Goal: Task Accomplishment & Management: Complete application form

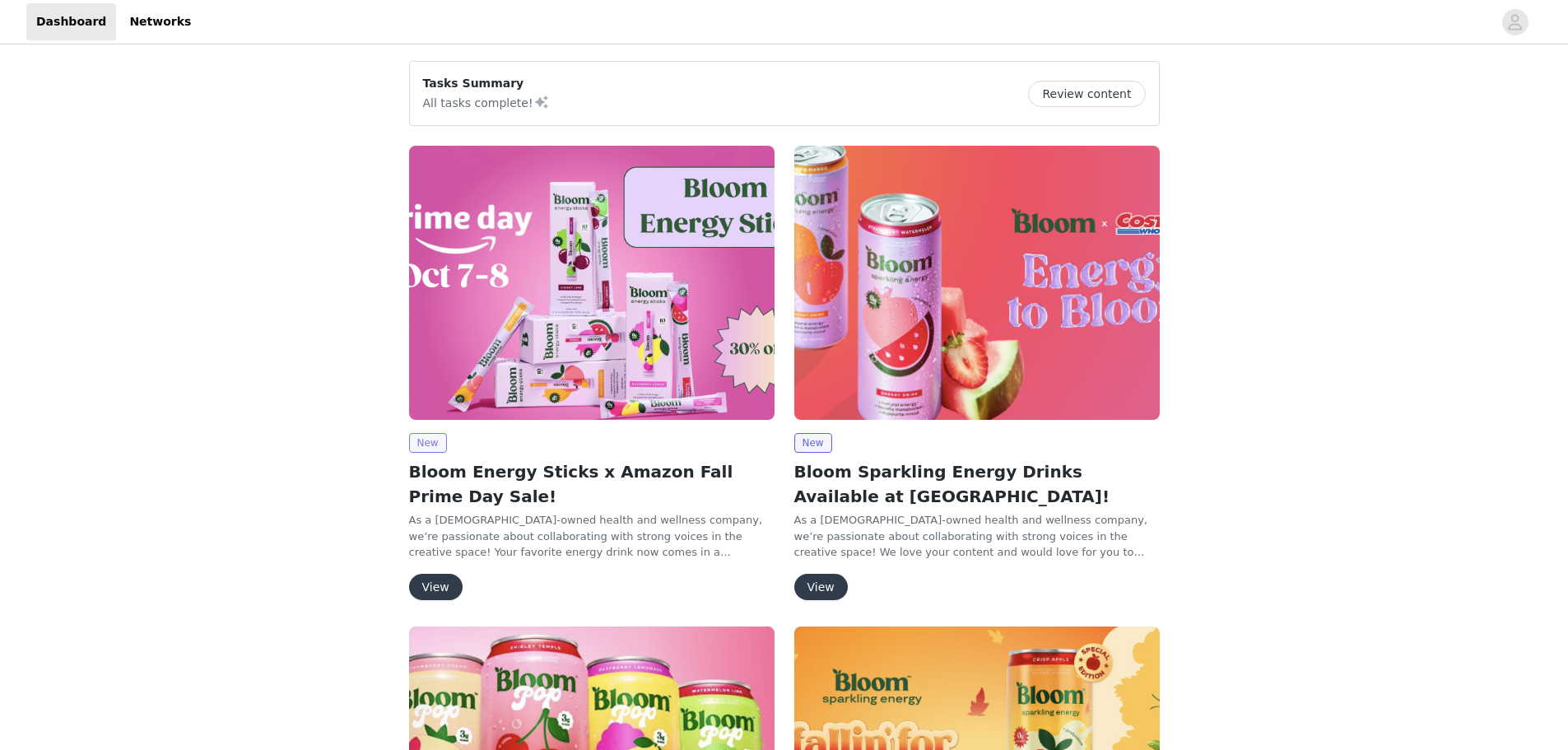
click at [426, 442] on span "New" at bounding box center [428, 443] width 38 height 20
click at [525, 341] on img at bounding box center [591, 282] width 365 height 274
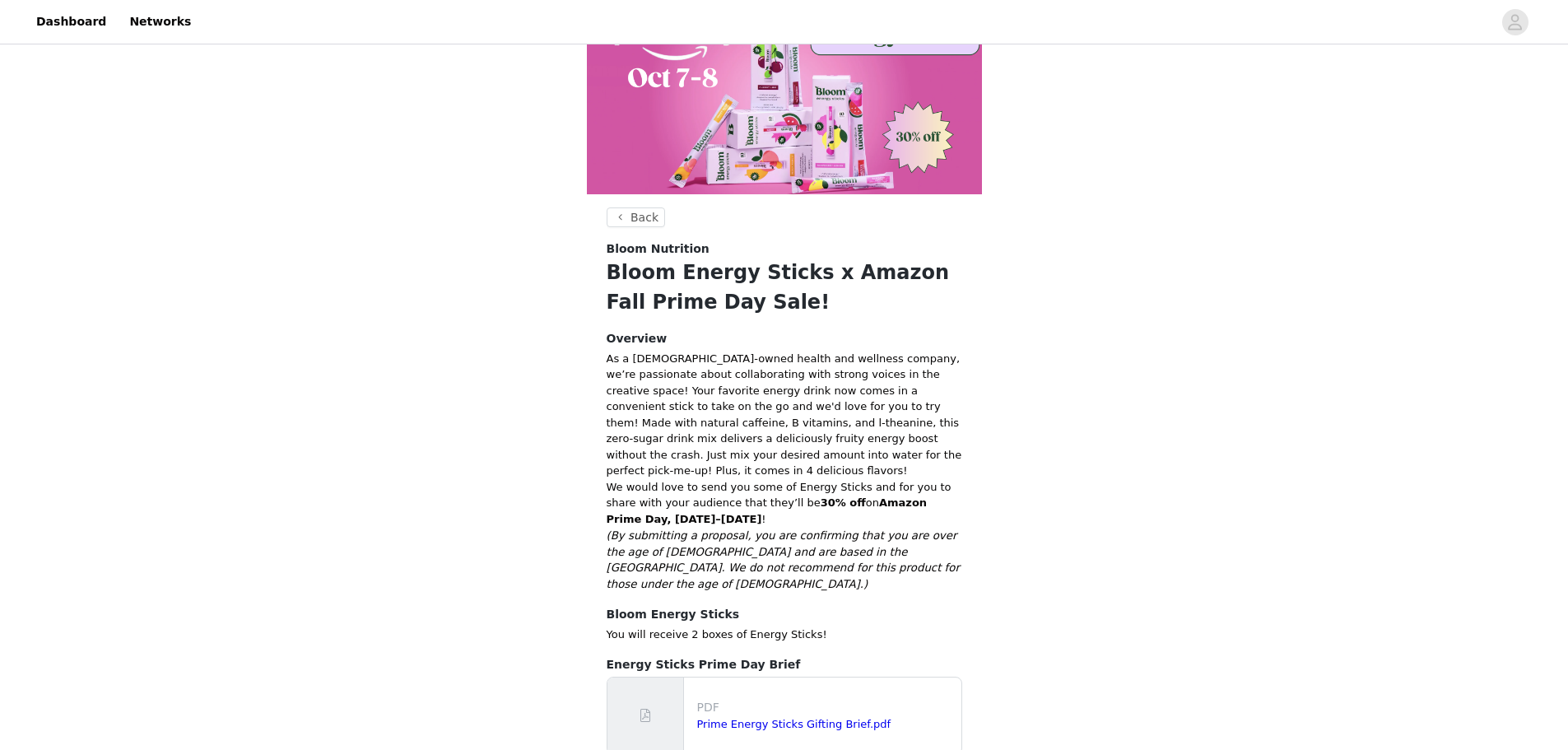
scroll to position [159, 0]
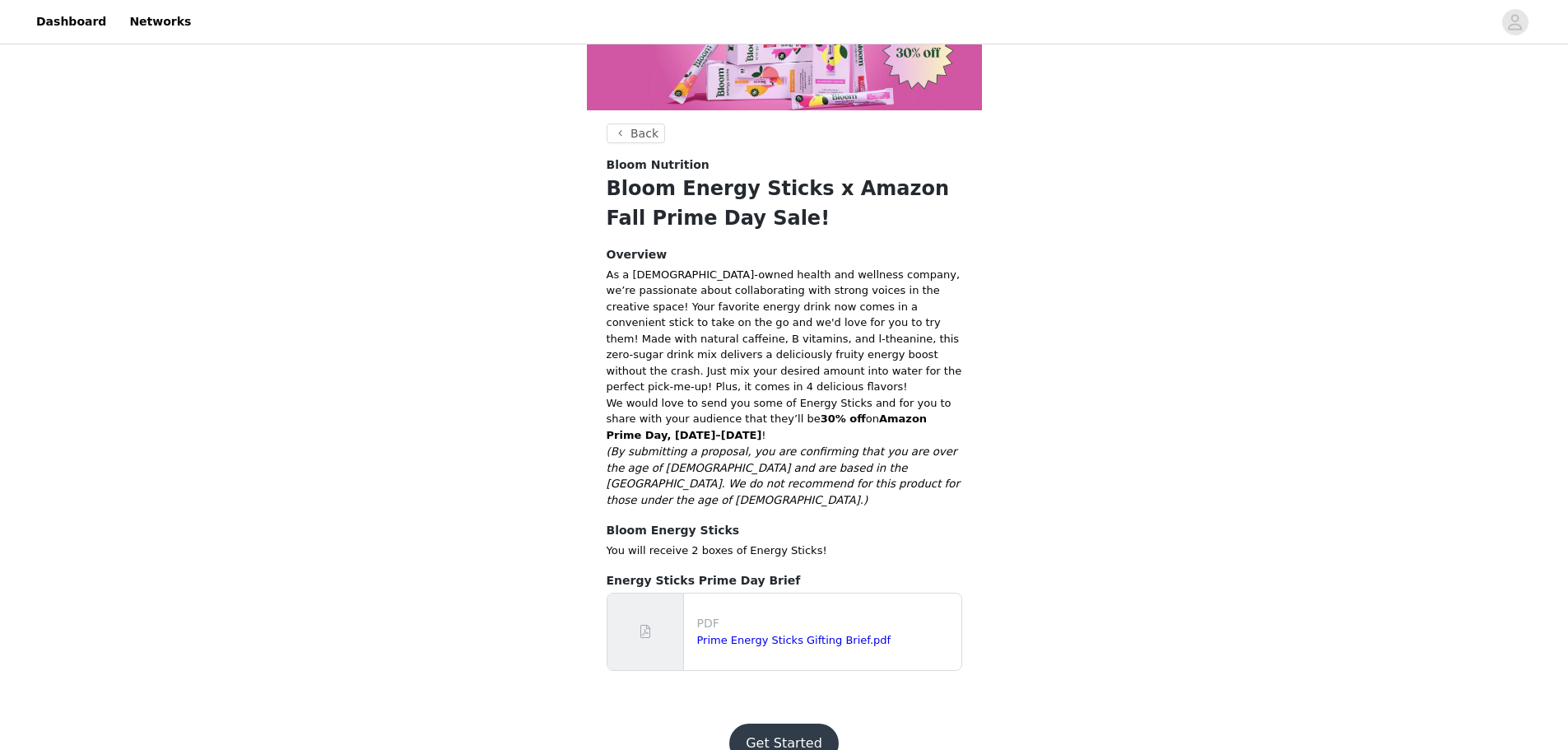
click at [778, 724] on button "Get Started" at bounding box center [784, 743] width 110 height 39
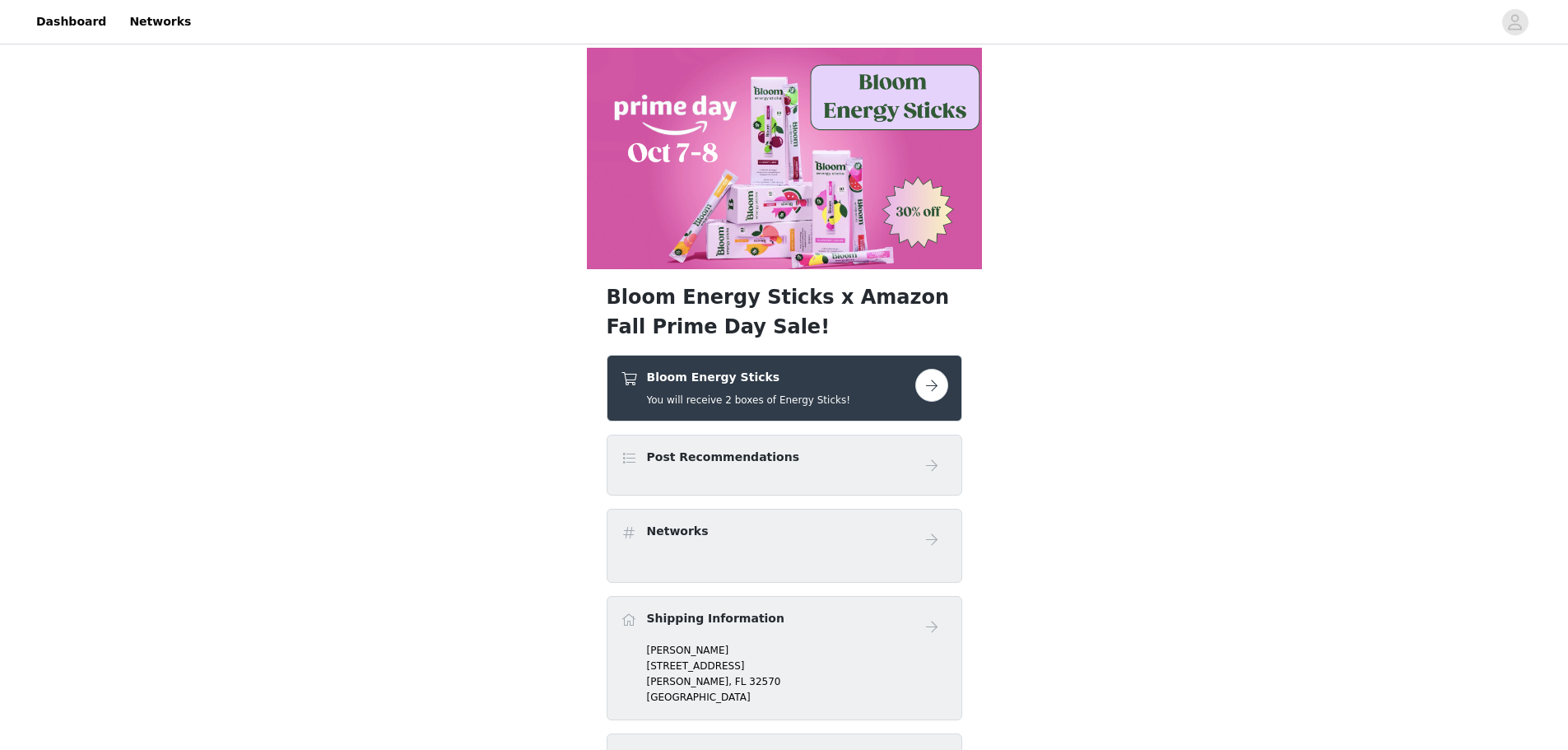
click at [931, 394] on button "button" at bounding box center [932, 385] width 33 height 33
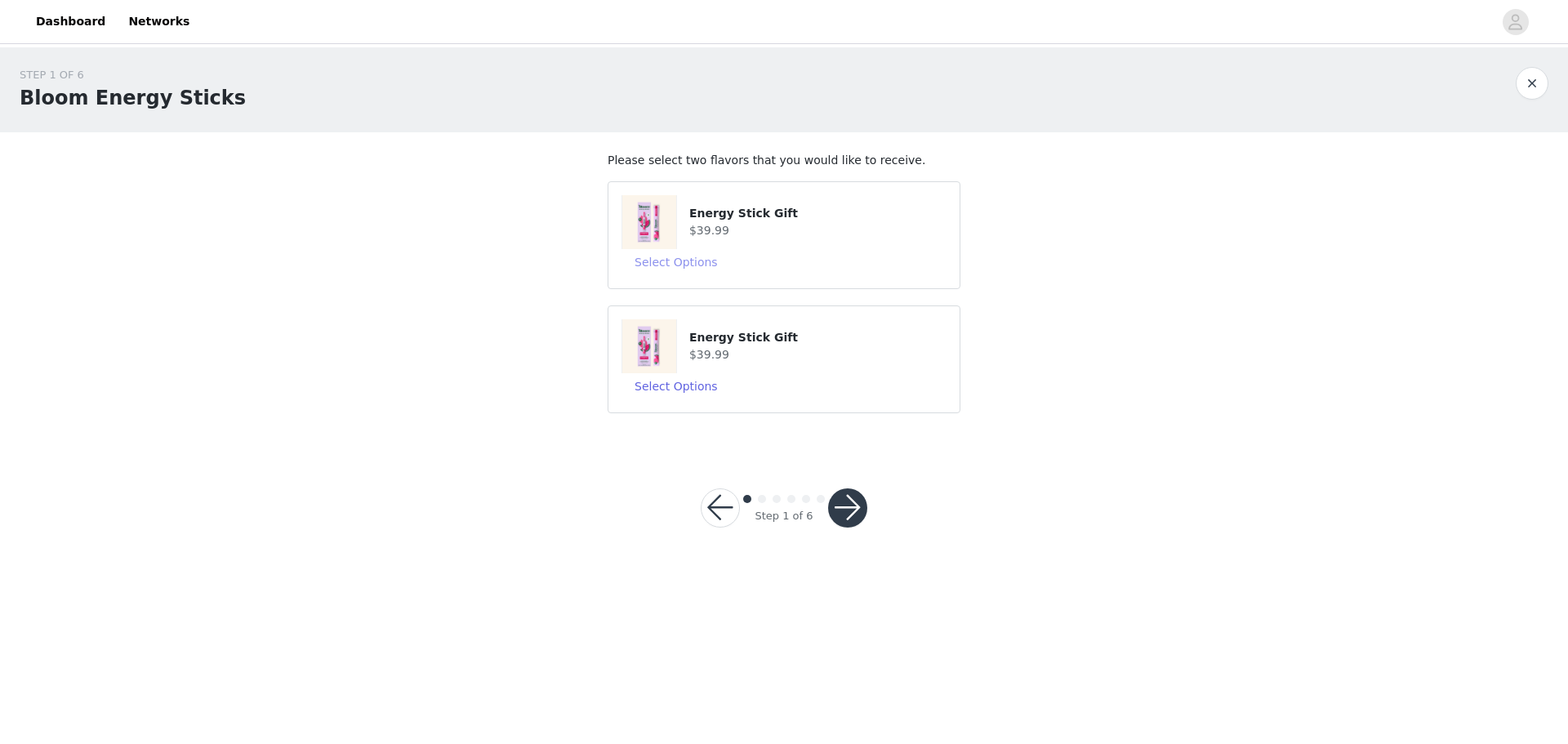
click at [678, 263] on button "Select Options" at bounding box center [677, 262] width 110 height 27
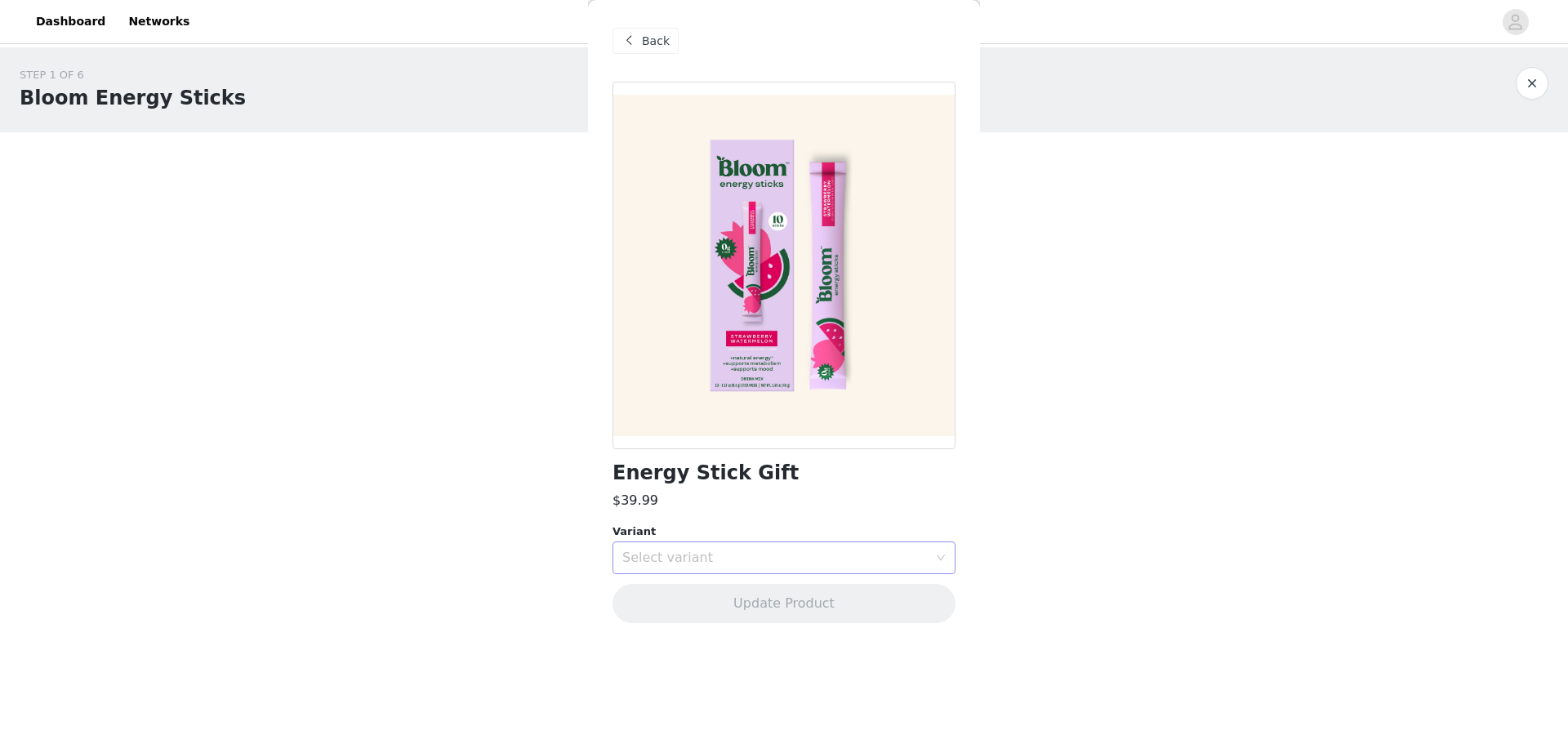
click at [785, 553] on div "Select variant" at bounding box center [775, 558] width 306 height 16
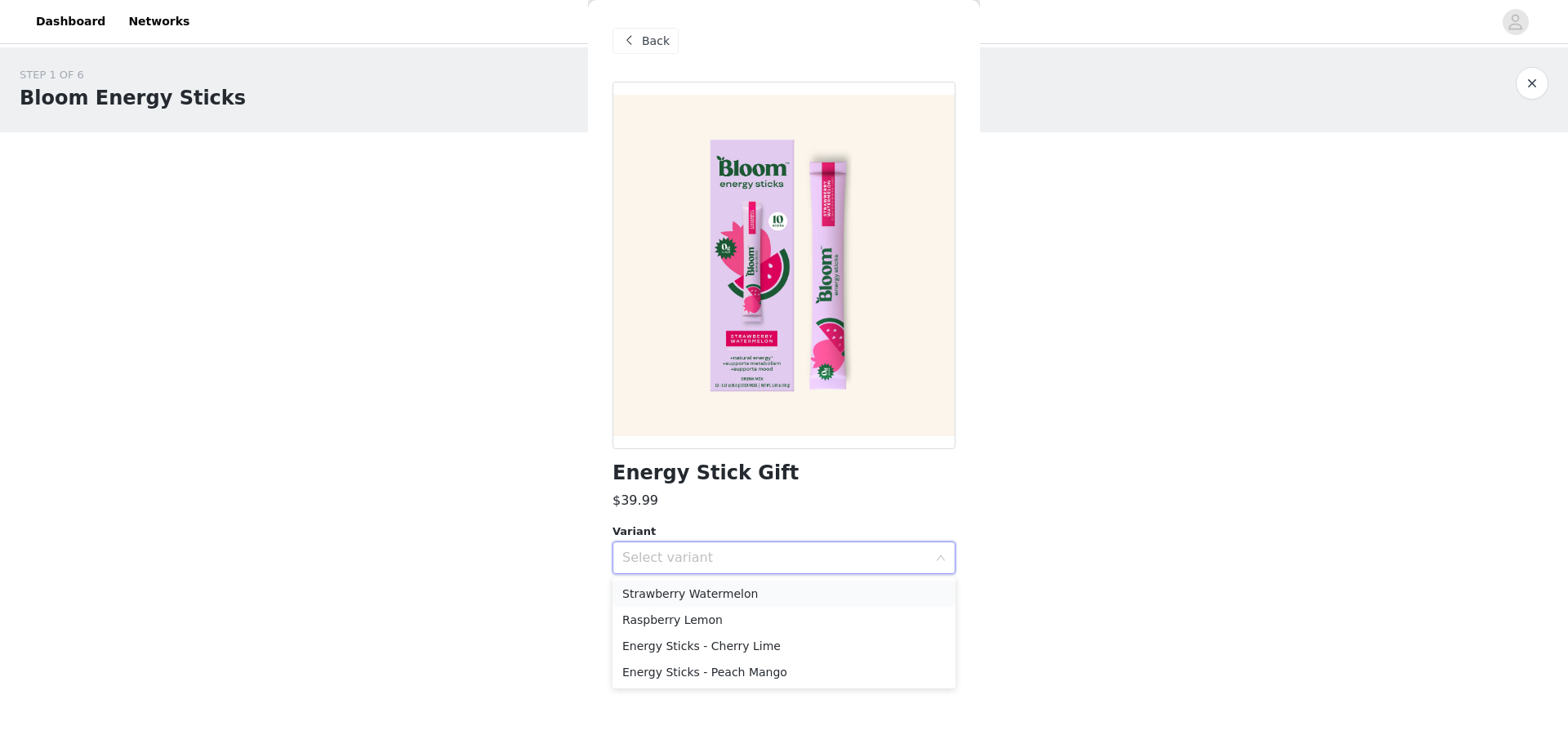
click at [751, 586] on li "Strawberry Watermelon" at bounding box center [784, 594] width 343 height 27
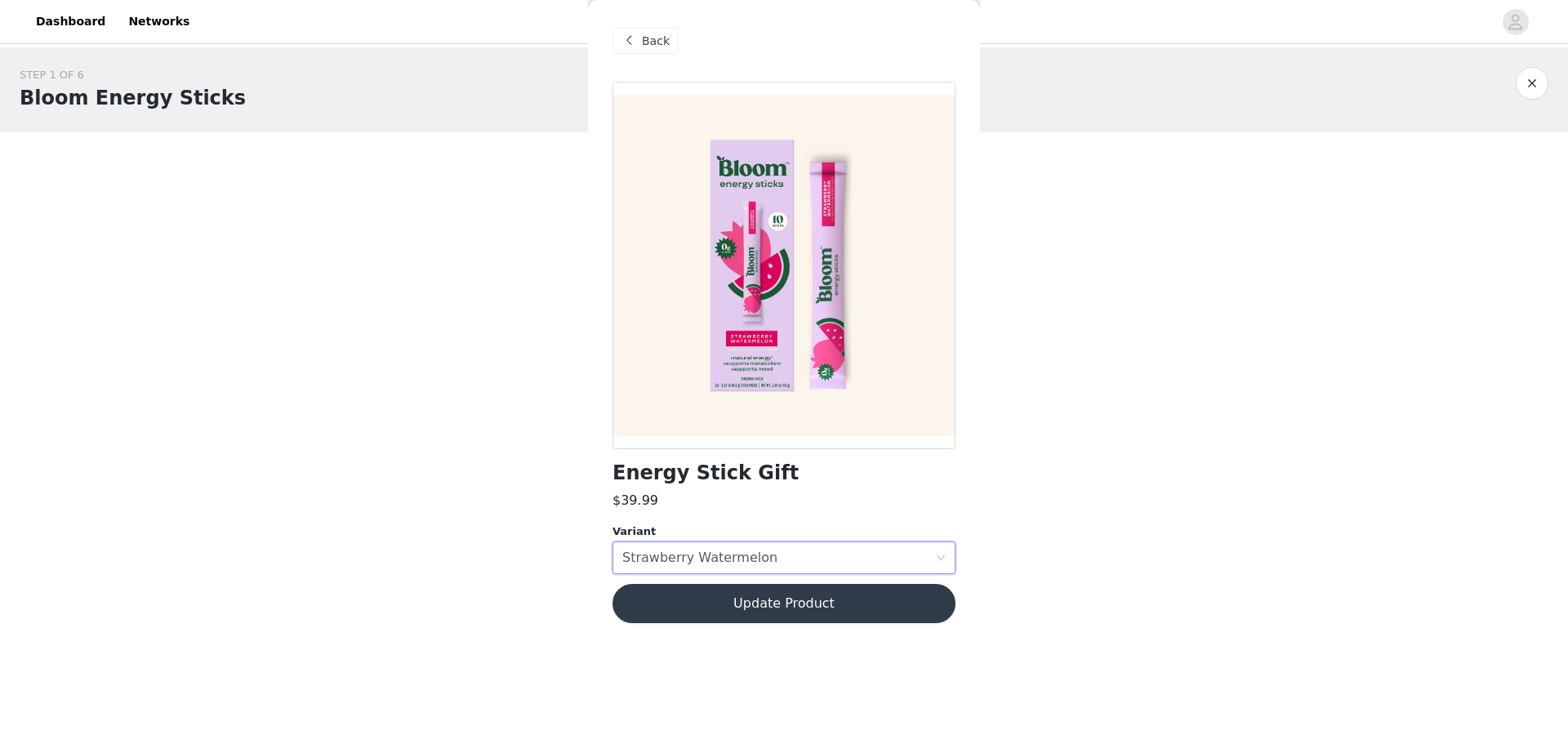
click at [778, 608] on button "Update Product" at bounding box center [784, 603] width 343 height 39
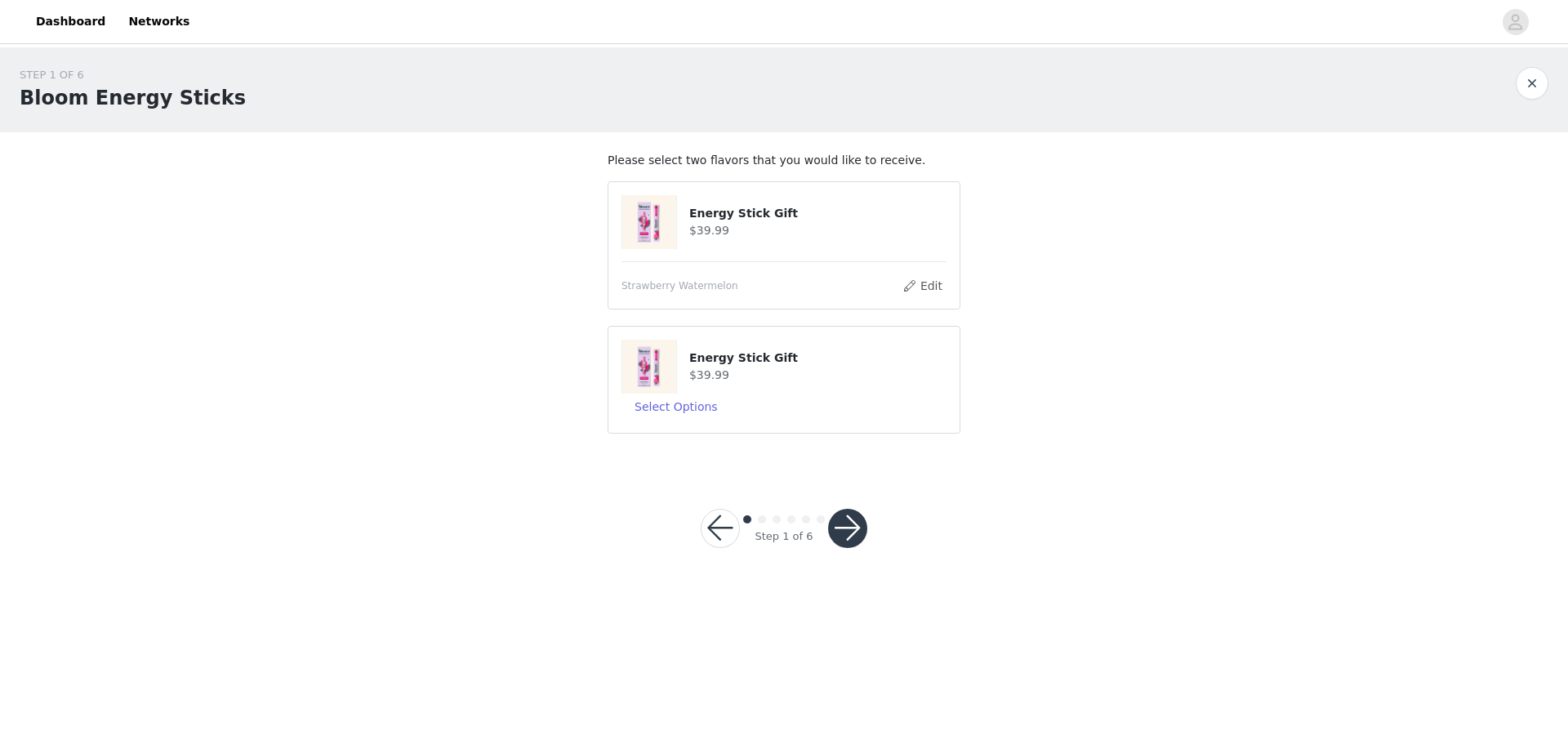
click at [737, 370] on h4 "$39.99" at bounding box center [818, 376] width 257 height 17
click at [668, 405] on button "Select Options" at bounding box center [677, 407] width 110 height 27
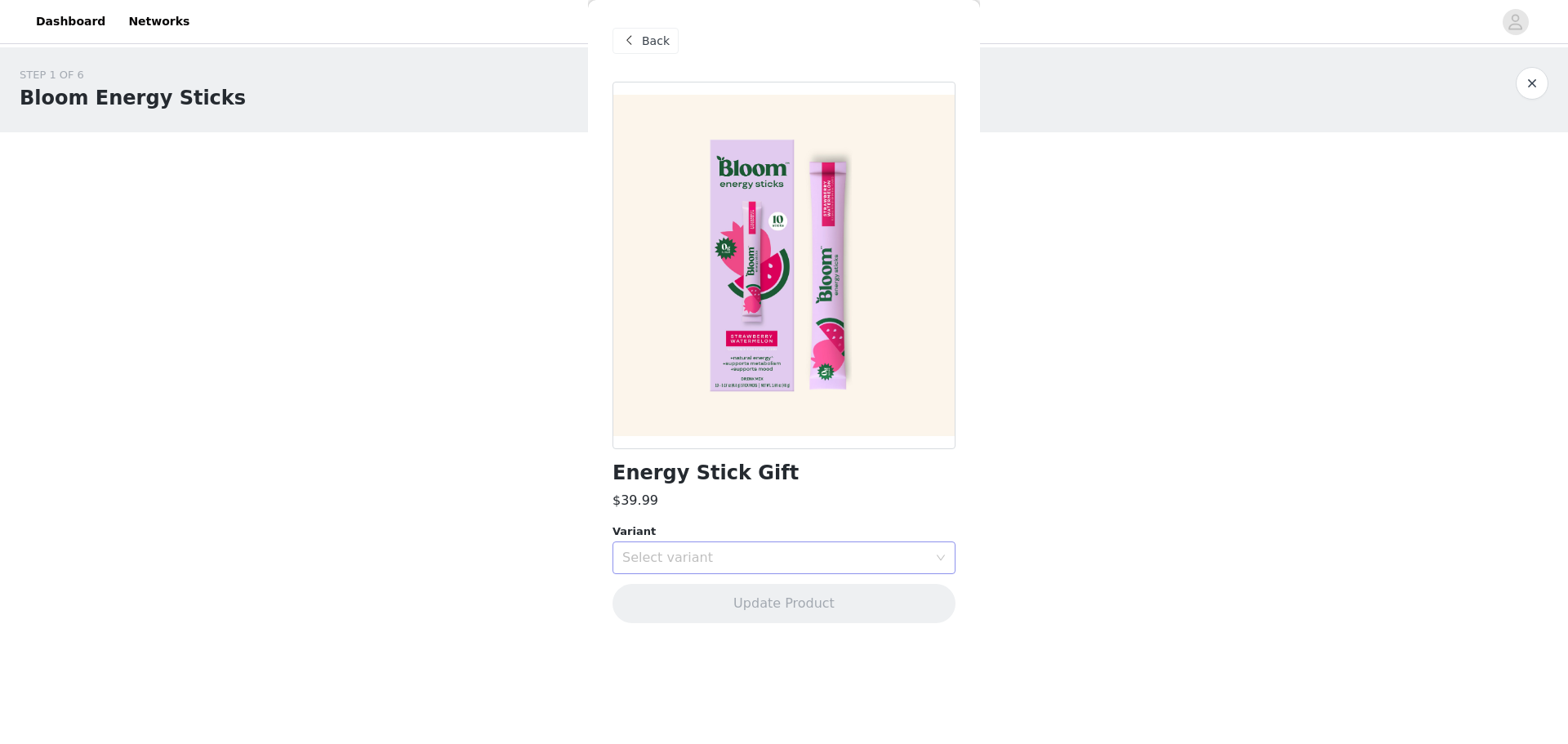
click at [711, 569] on div "Select variant" at bounding box center [779, 558] width 313 height 31
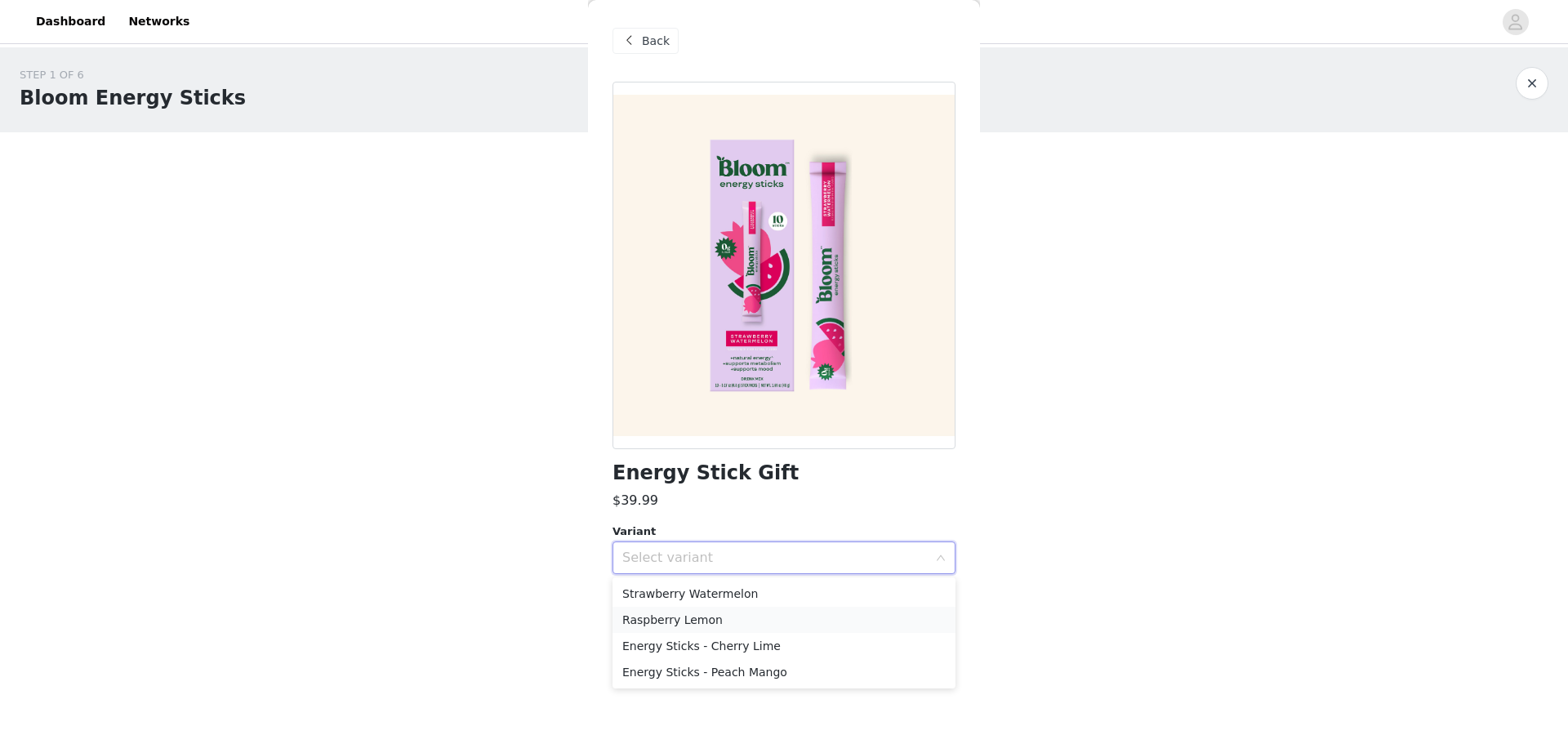
click at [709, 624] on li "Raspberry Lemon" at bounding box center [784, 620] width 343 height 27
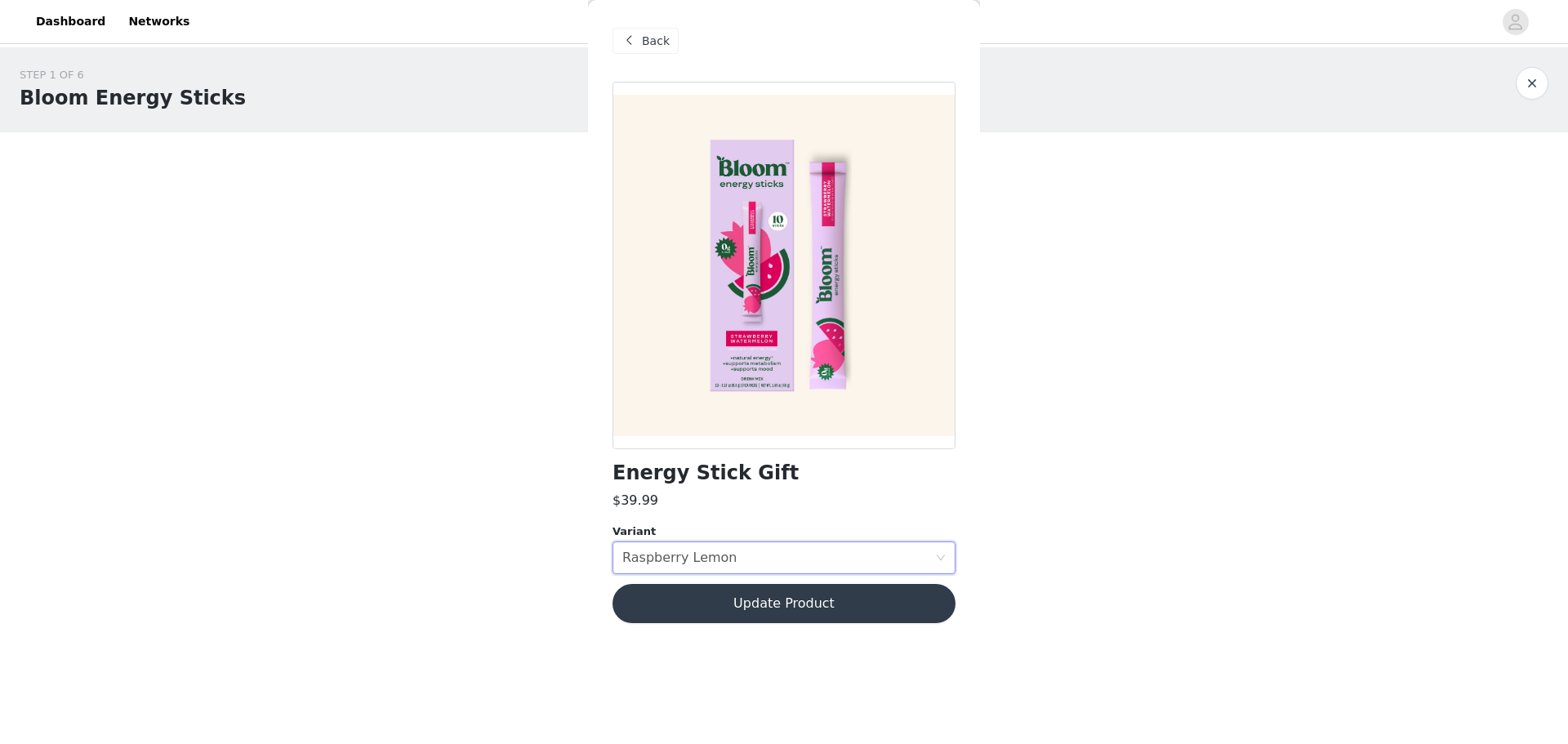
click at [758, 614] on button "Update Product" at bounding box center [784, 603] width 343 height 39
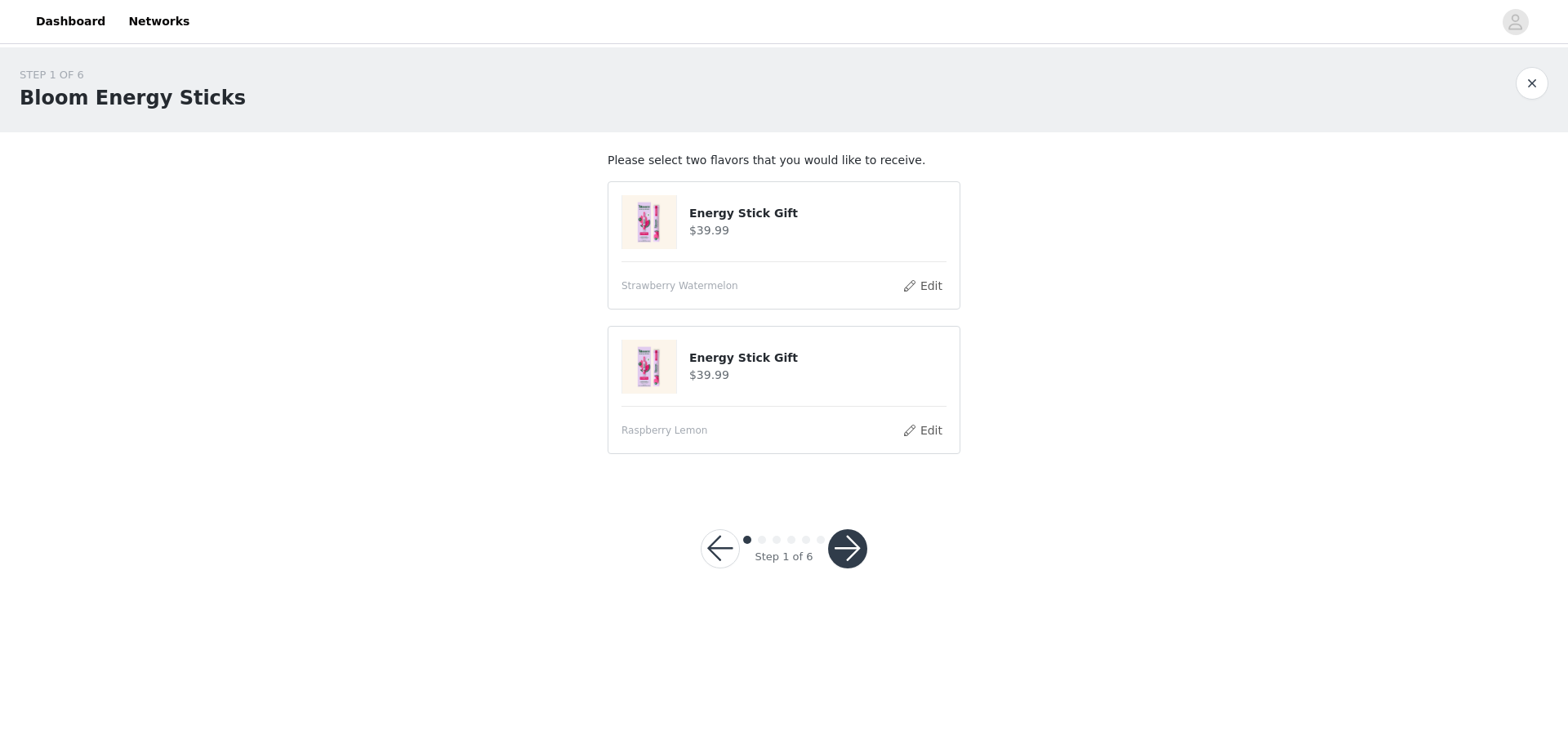
click at [841, 552] on button "button" at bounding box center [847, 548] width 39 height 39
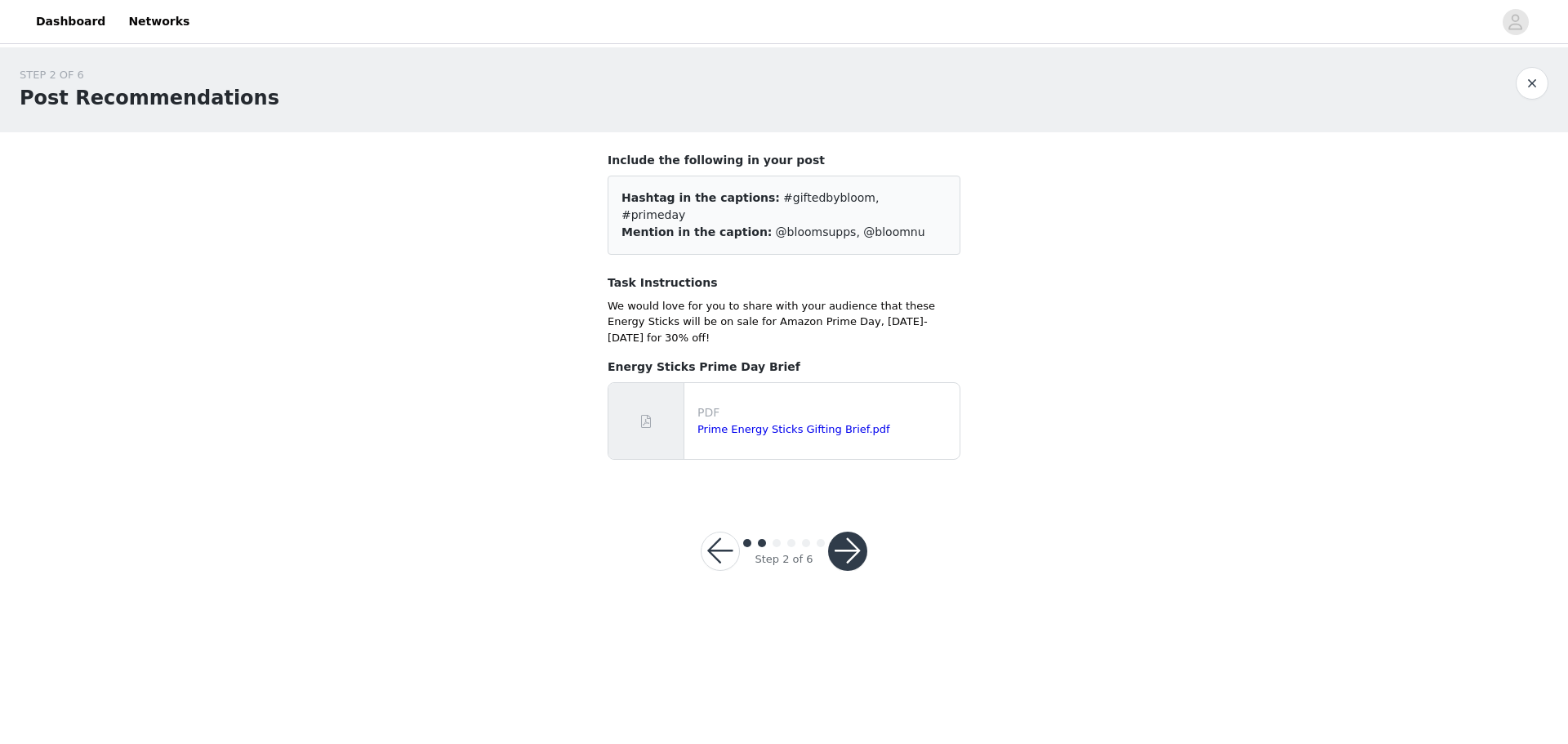
click at [840, 532] on button "button" at bounding box center [847, 551] width 39 height 39
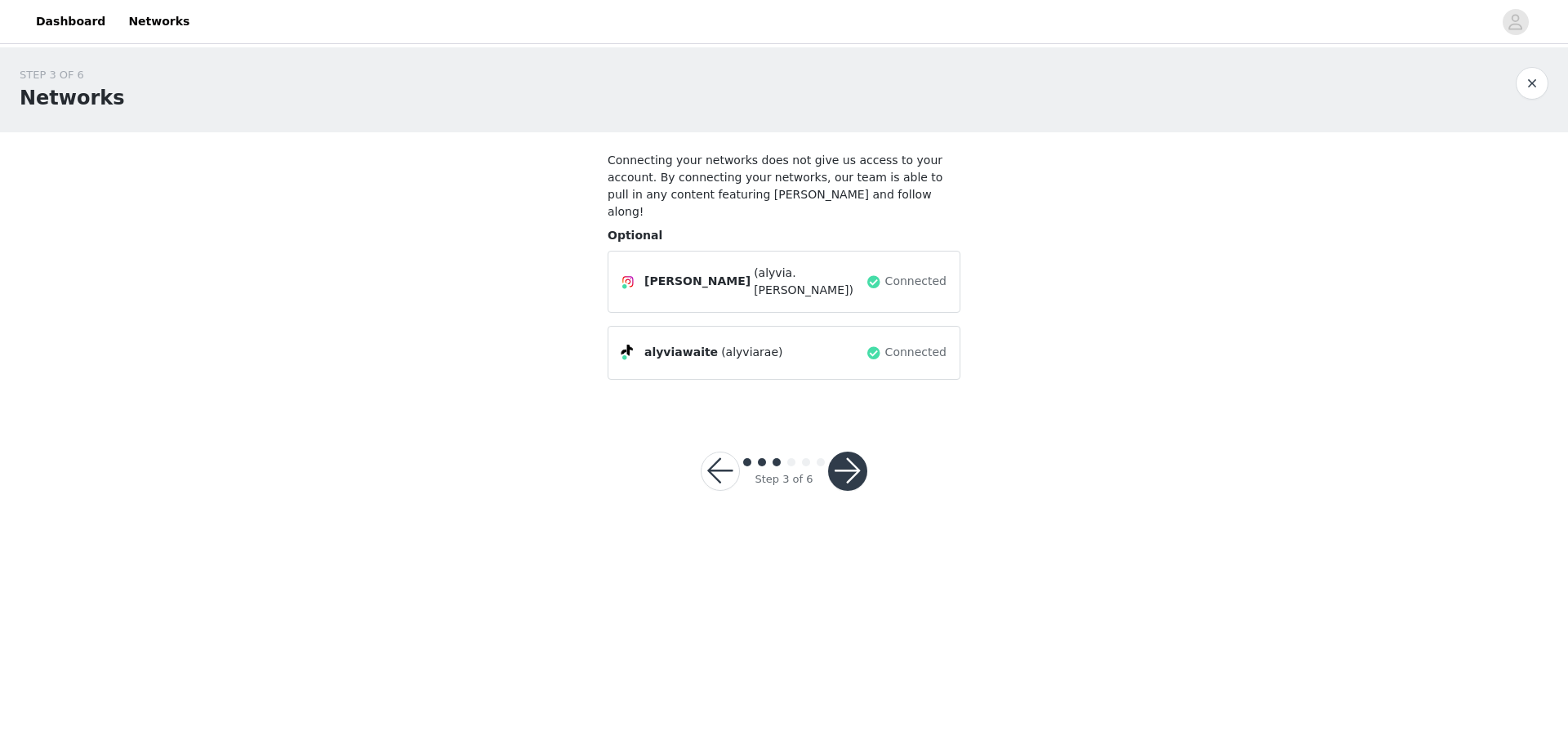
click at [849, 452] on button "button" at bounding box center [847, 470] width 39 height 39
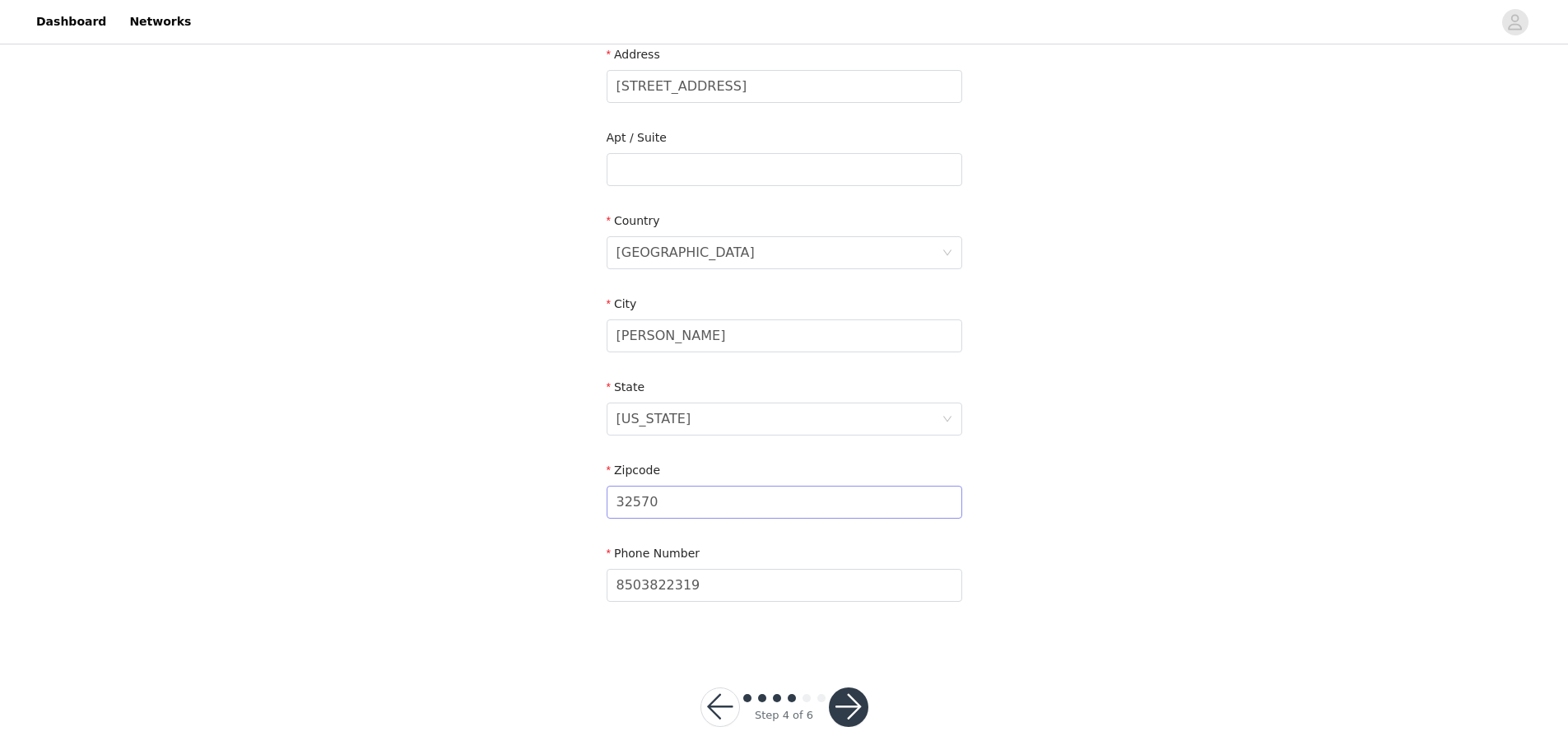
scroll to position [373, 0]
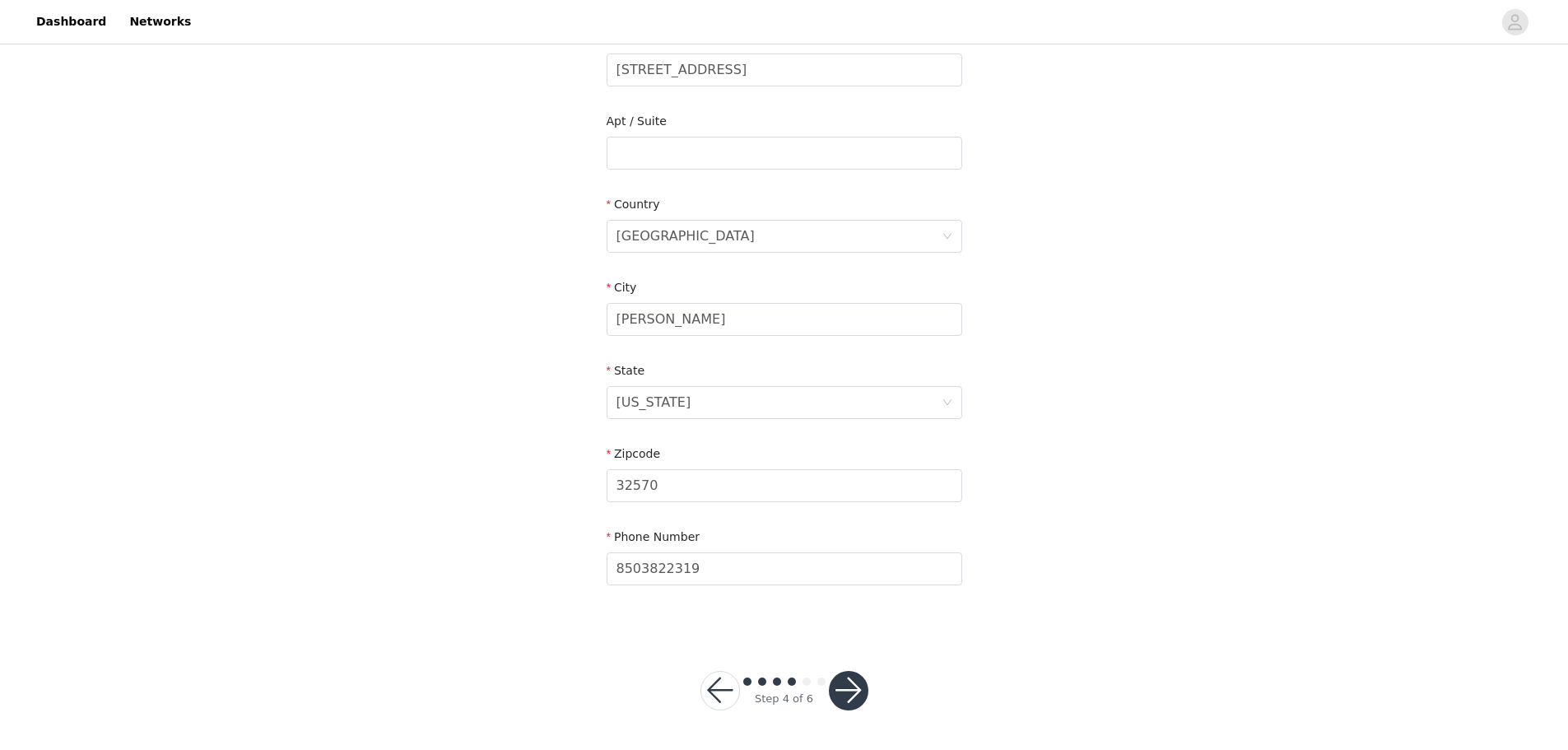
click at [838, 689] on button "button" at bounding box center [848, 690] width 39 height 39
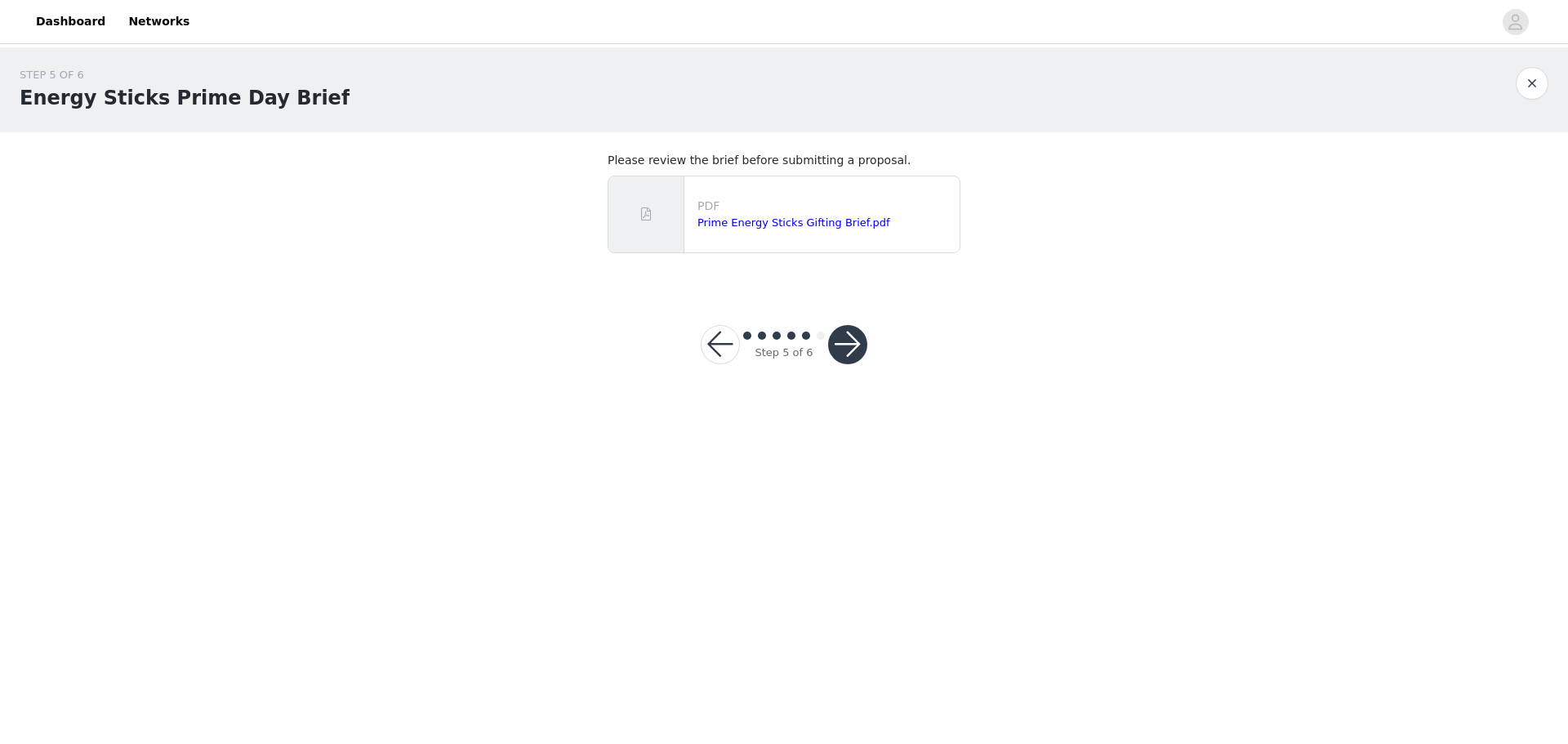
click at [851, 338] on button "button" at bounding box center [847, 345] width 39 height 39
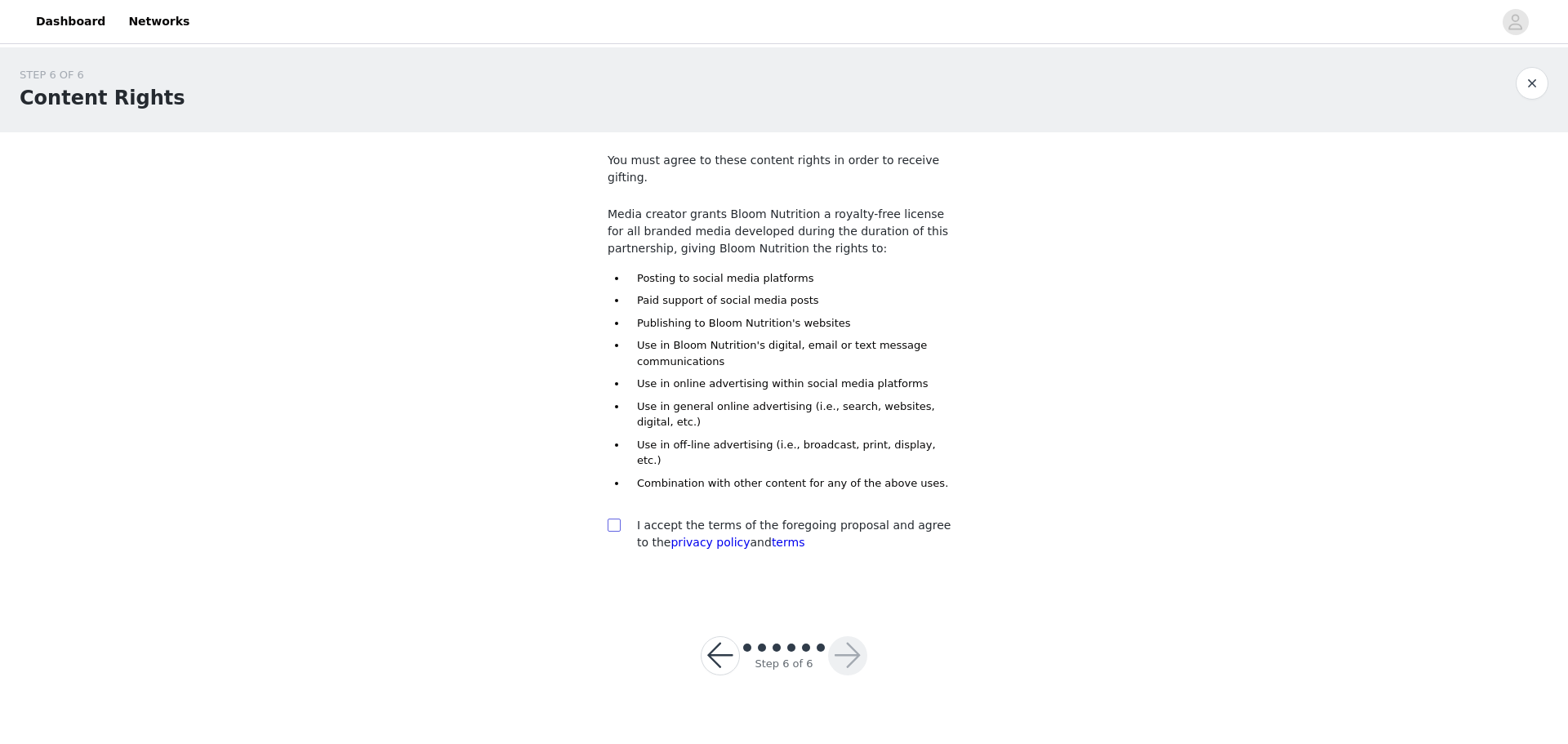
click at [616, 519] on input "checkbox" at bounding box center [613, 524] width 11 height 11
checkbox input "true"
click at [846, 636] on button "button" at bounding box center [847, 655] width 39 height 39
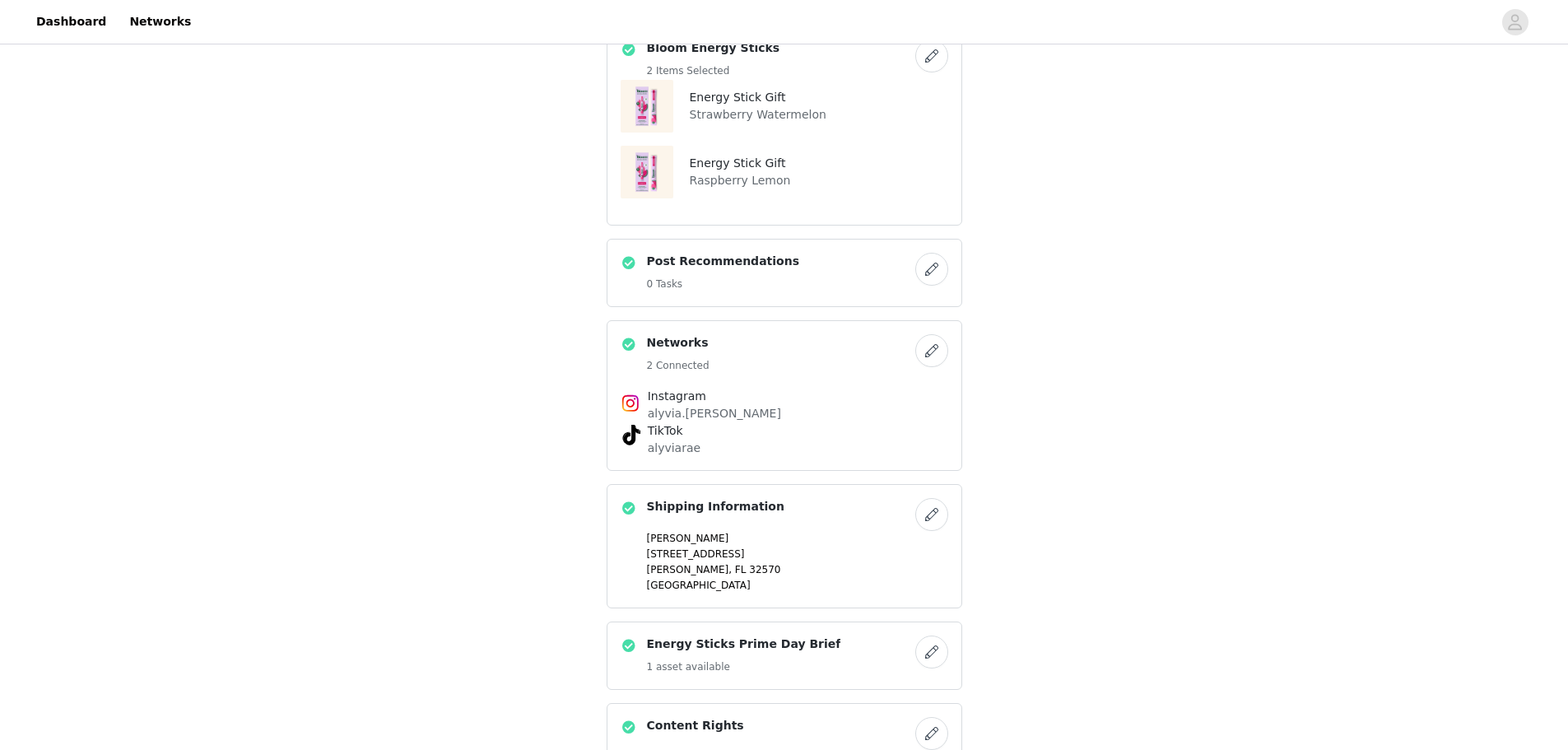
scroll to position [731, 0]
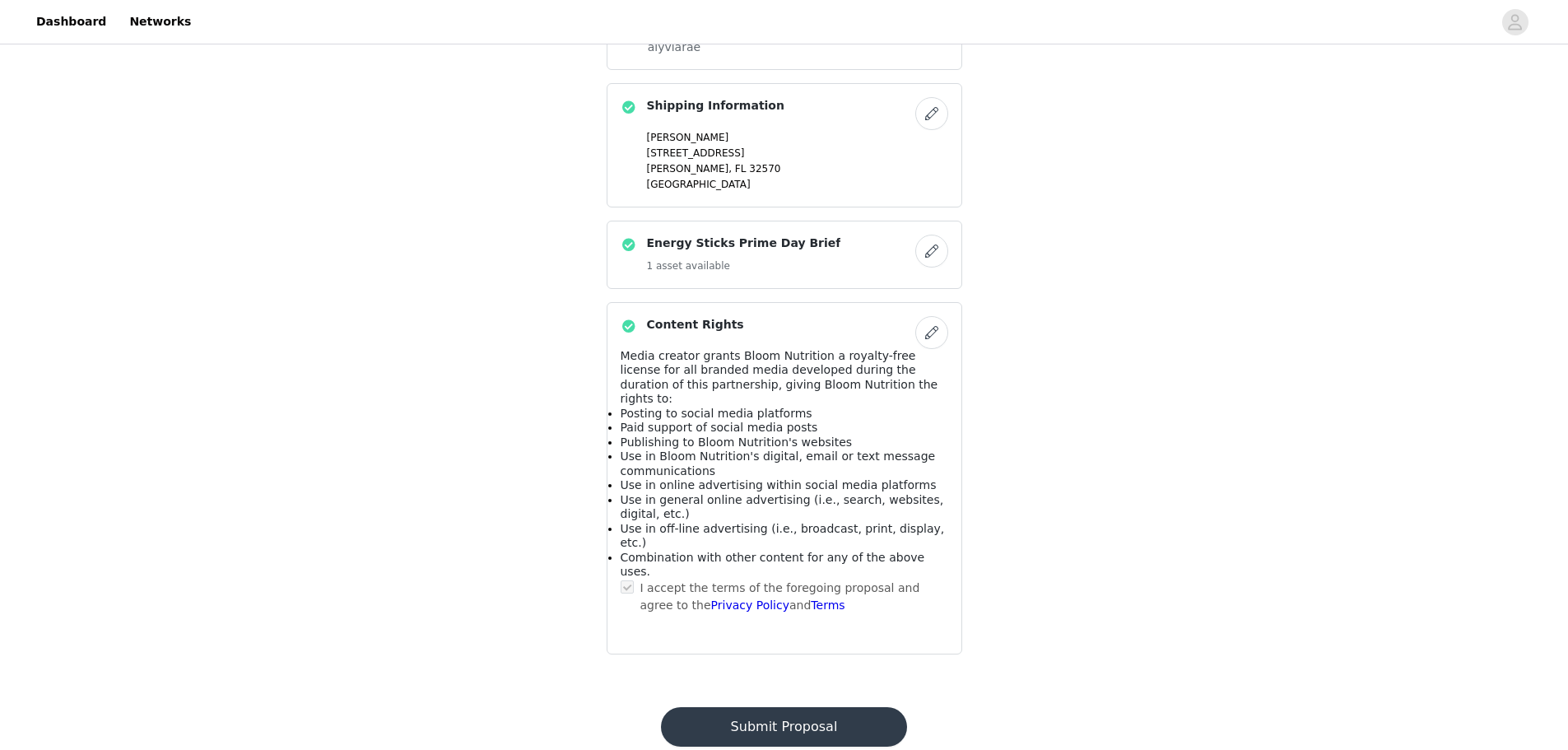
click at [795, 707] on button "Submit Proposal" at bounding box center [784, 726] width 246 height 39
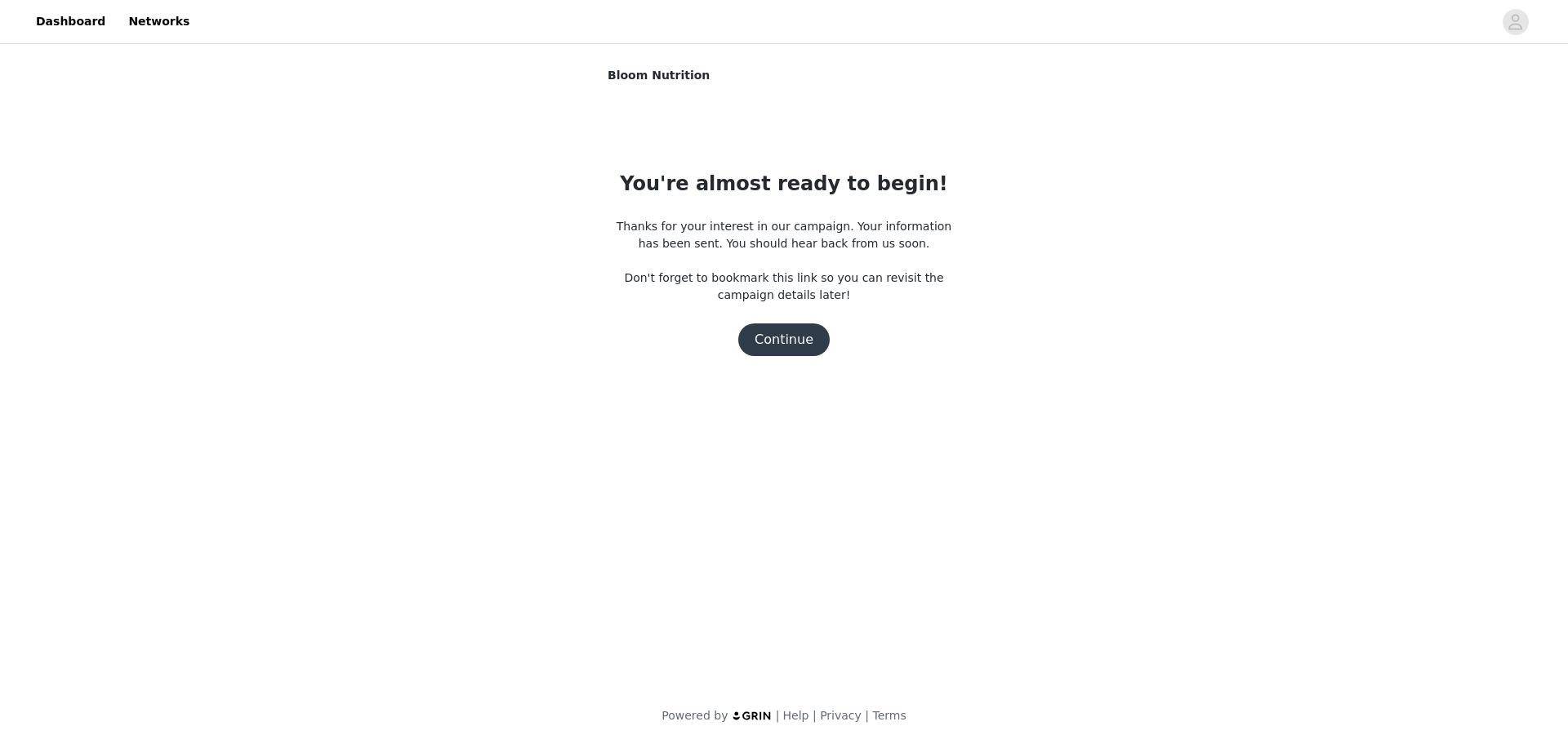
click at [767, 335] on button "Continue" at bounding box center [784, 340] width 92 height 33
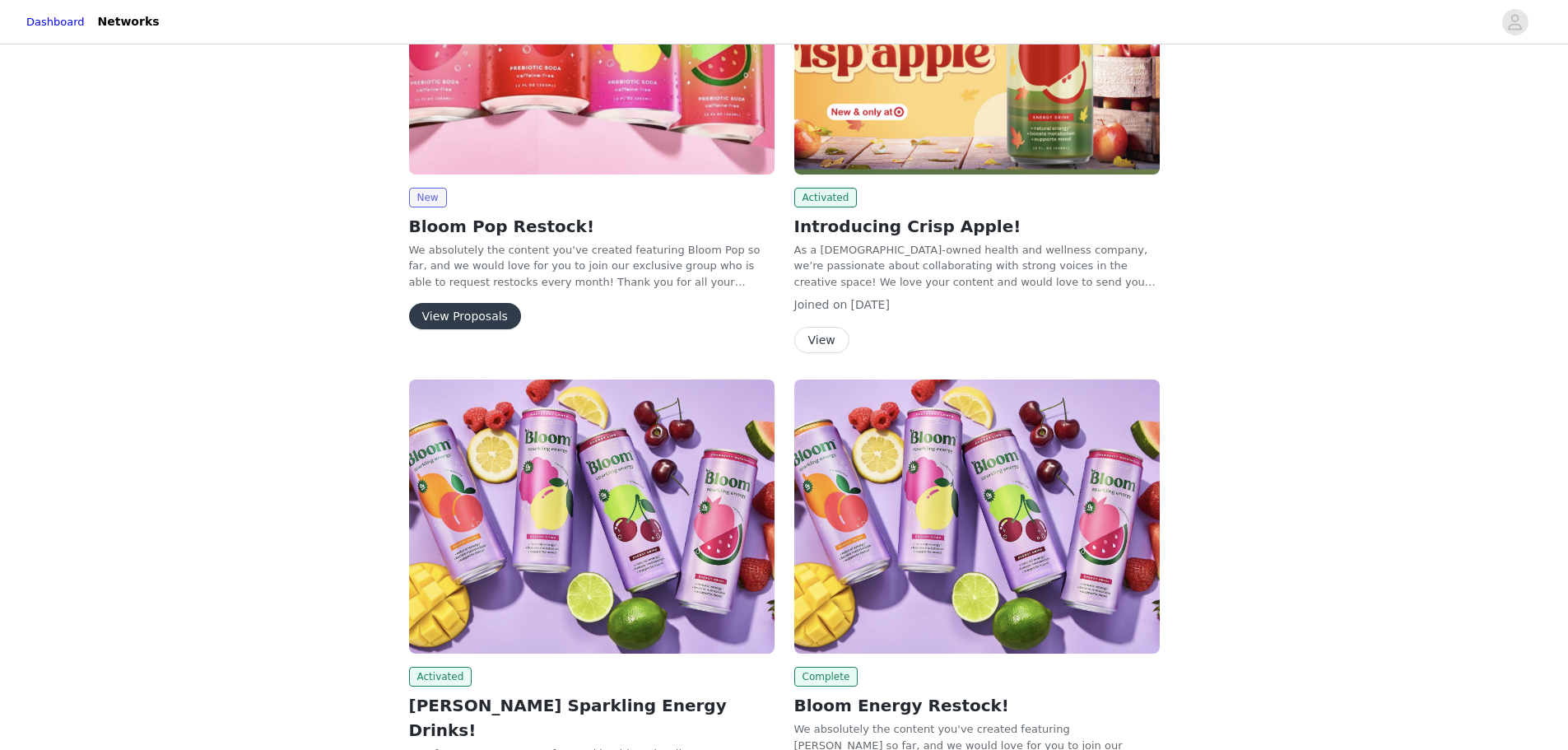
scroll to position [917, 0]
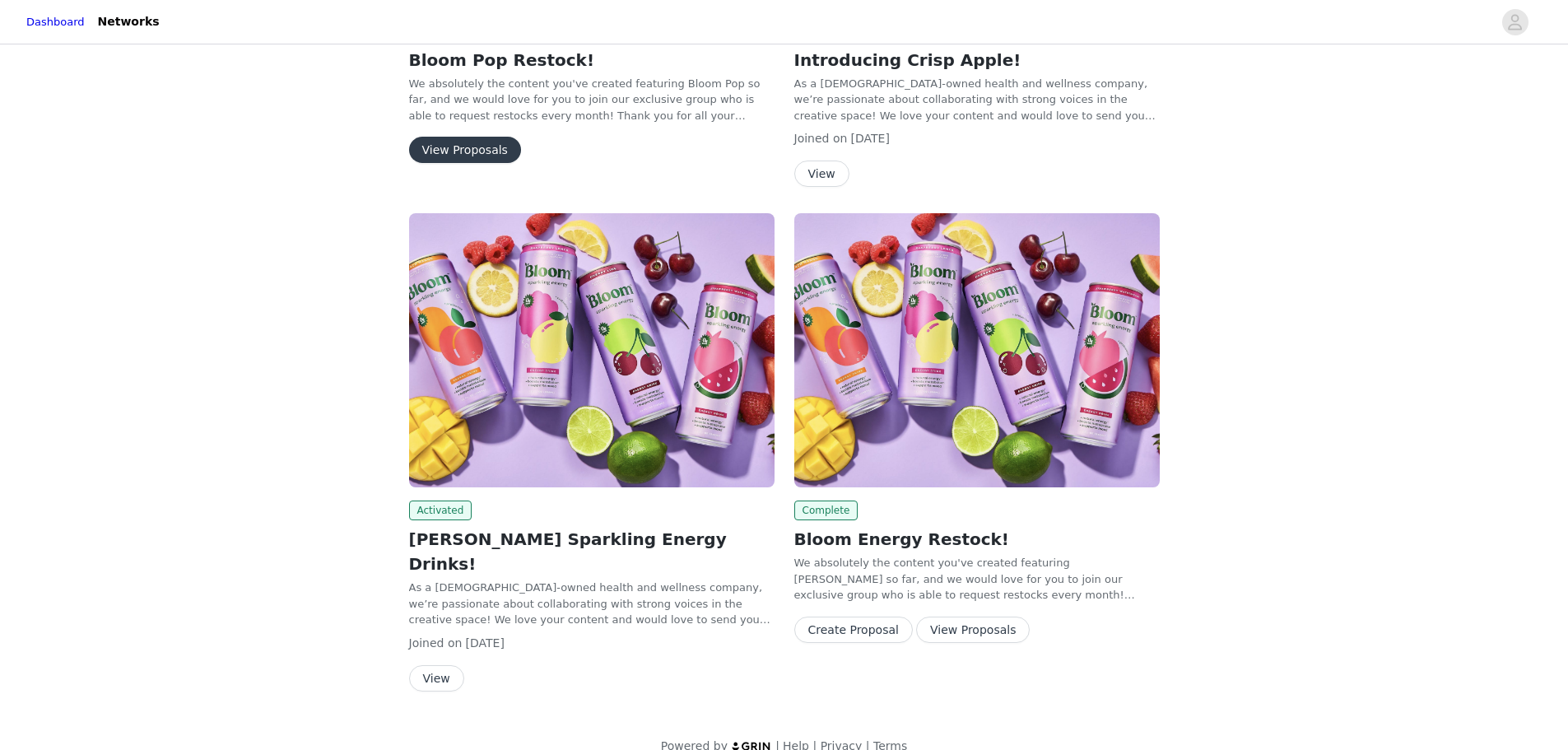
click at [510, 466] on img at bounding box center [591, 350] width 365 height 274
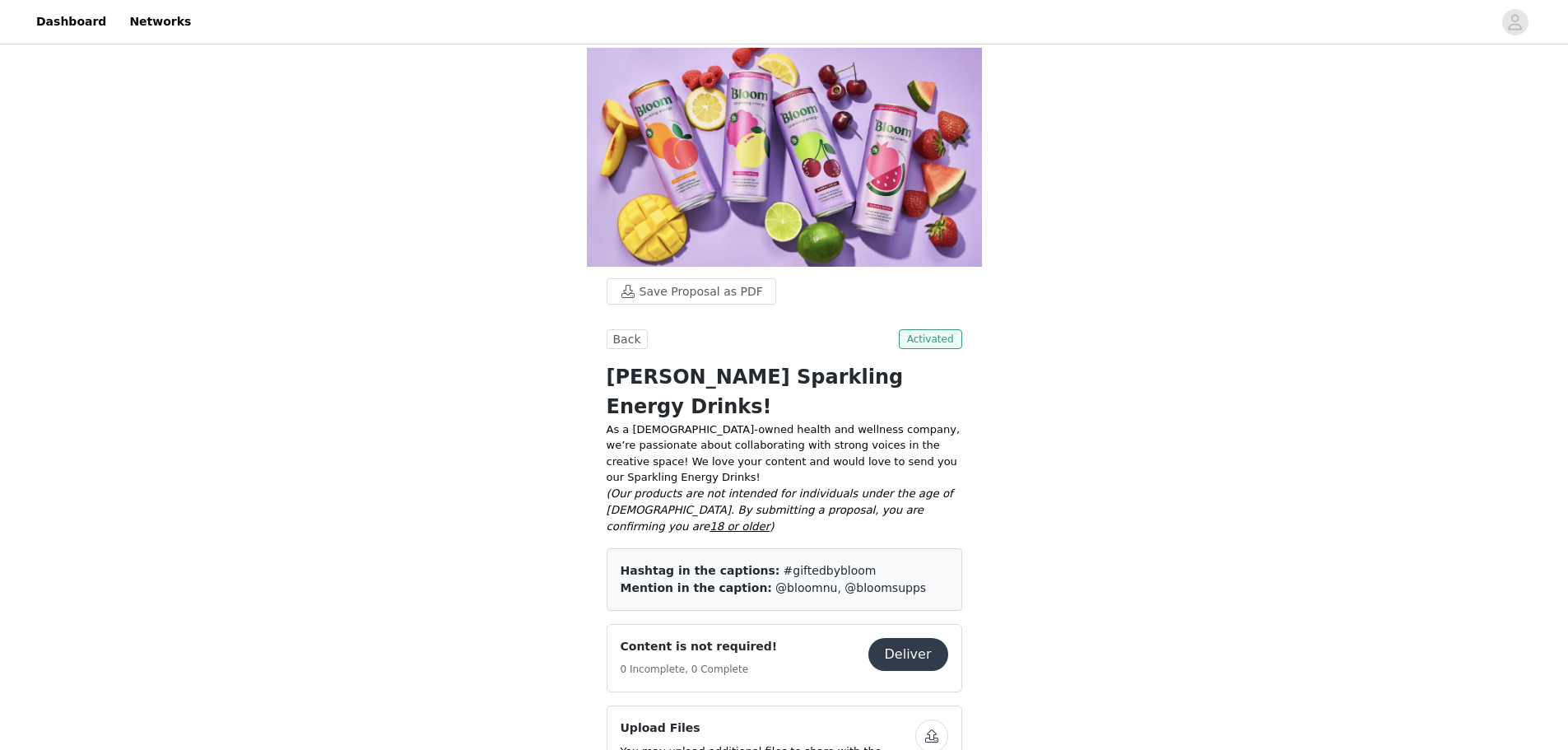
click at [924, 329] on span "Activated" at bounding box center [930, 339] width 63 height 20
click at [623, 329] on button "Back" at bounding box center [627, 339] width 41 height 20
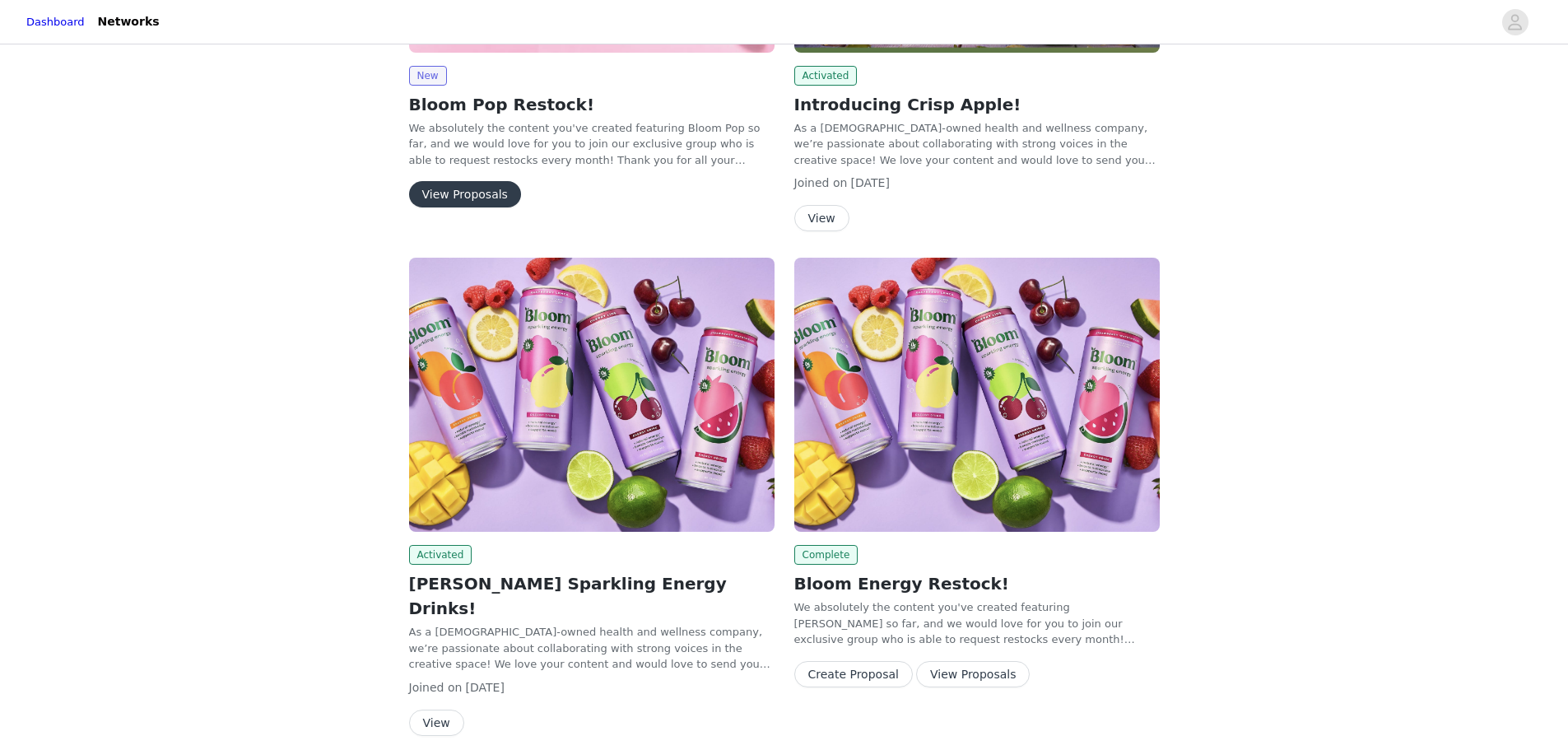
scroll to position [834, 0]
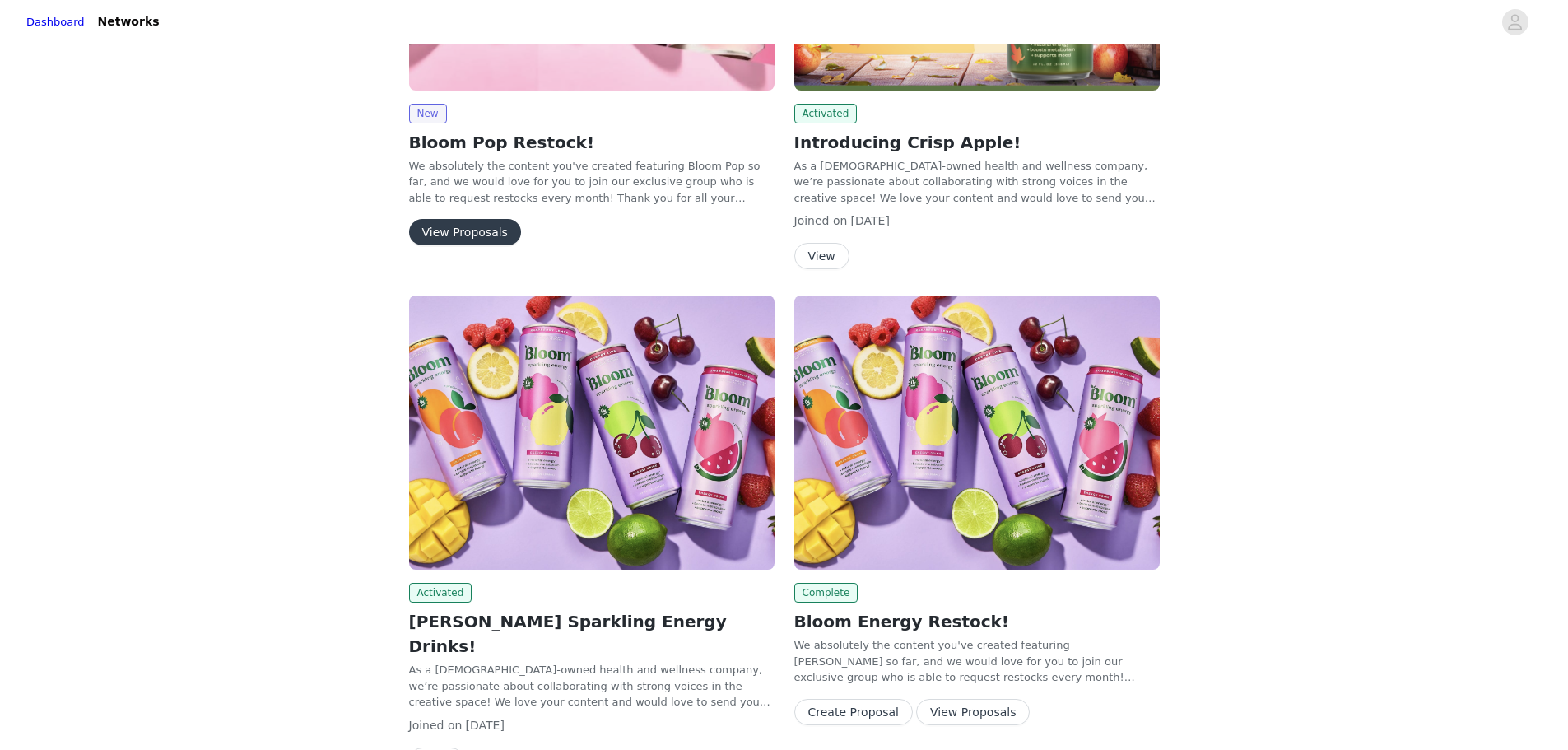
click at [472, 225] on button "View Proposals" at bounding box center [464, 233] width 112 height 27
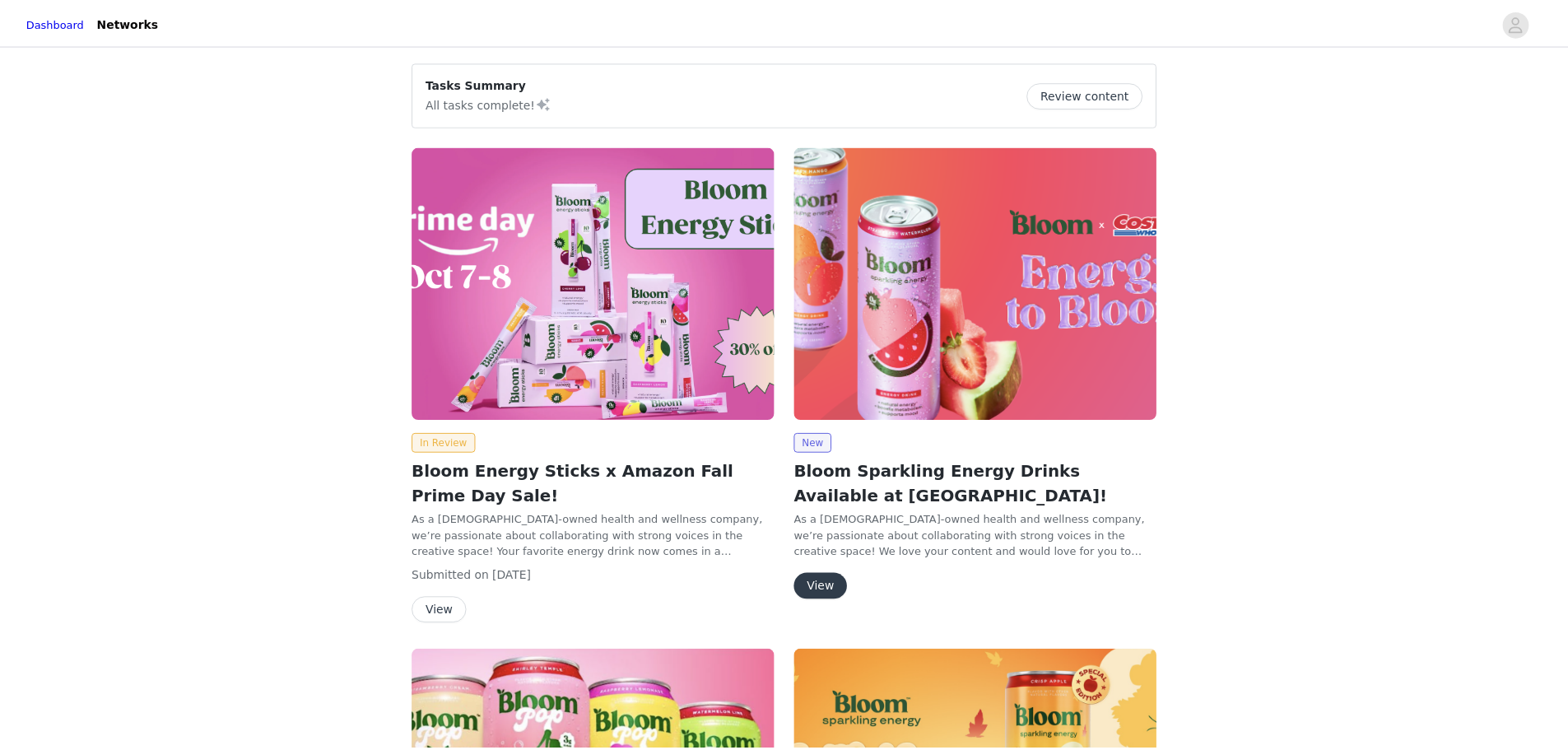
scroll to position [834, 0]
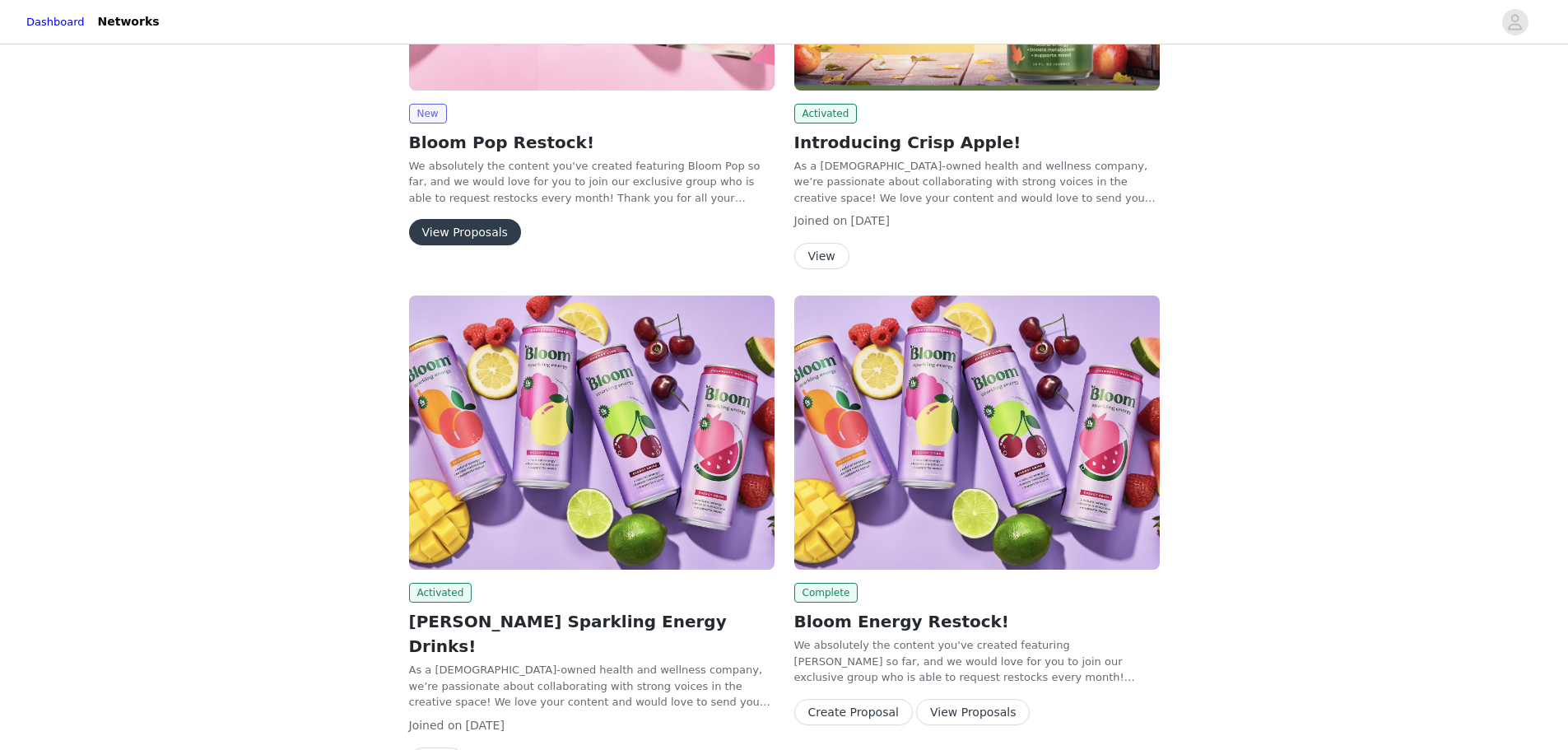
click at [928, 451] on img at bounding box center [977, 432] width 365 height 274
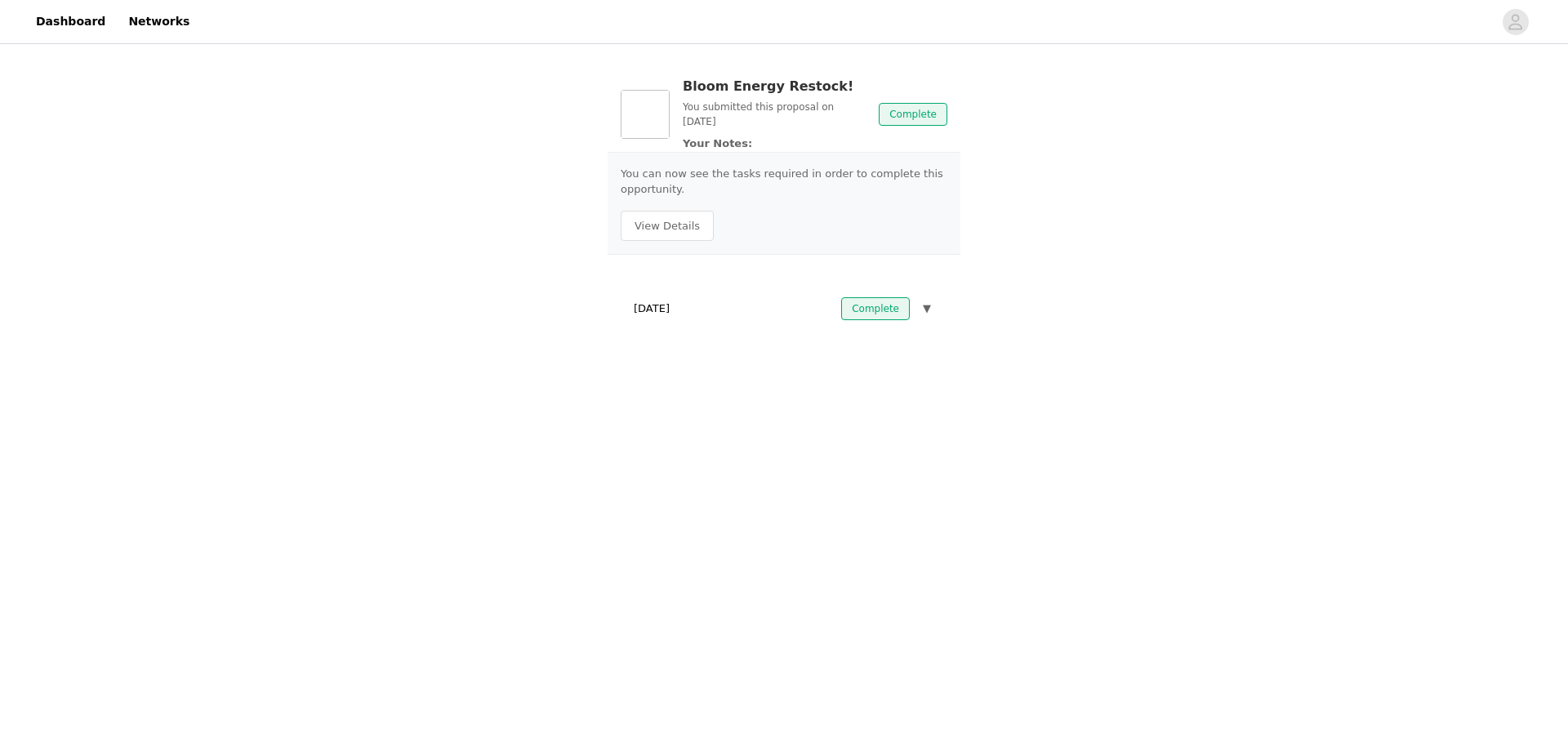
click at [923, 311] on span "▼" at bounding box center [926, 309] width 9 height 16
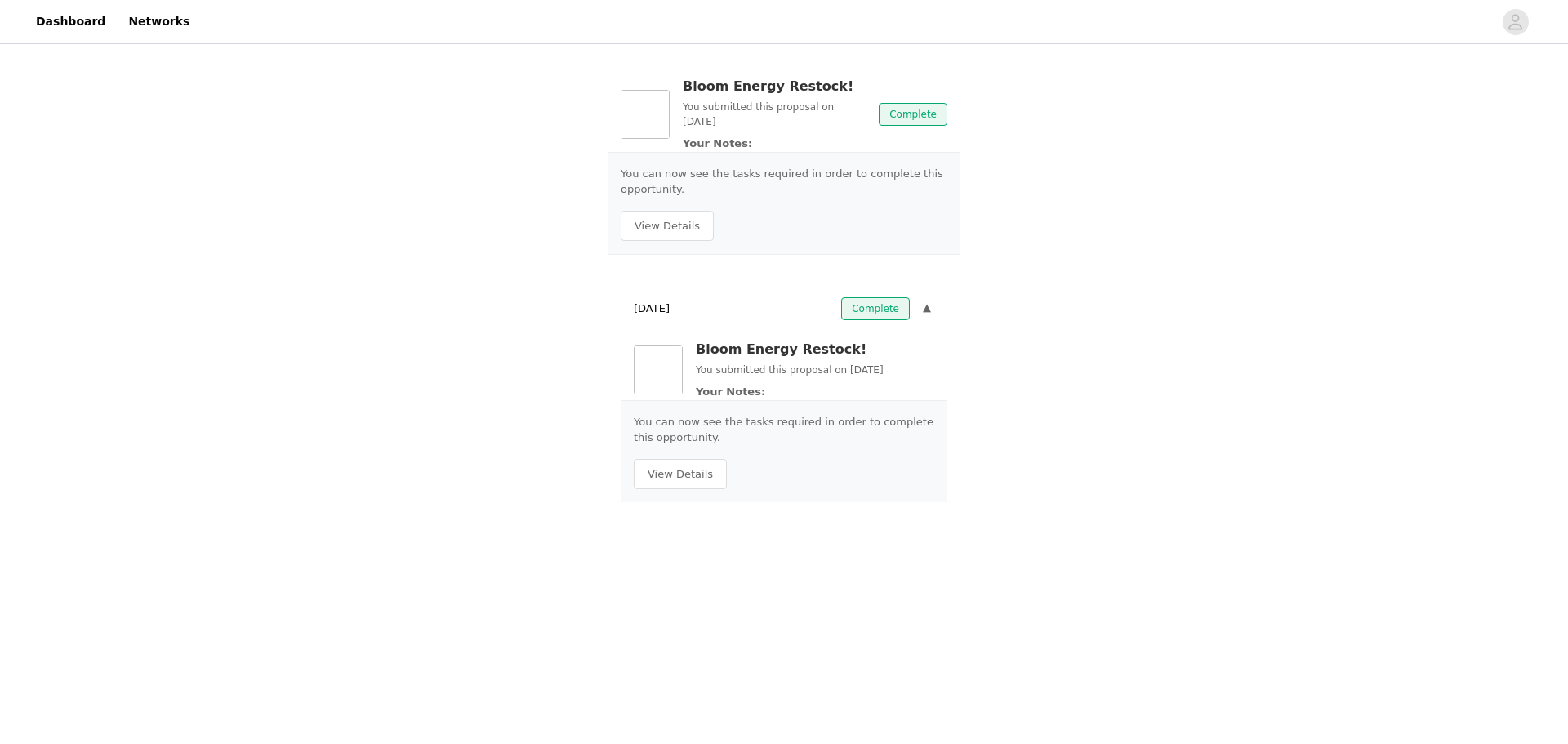
click at [925, 311] on span "▼" at bounding box center [926, 309] width 9 height 16
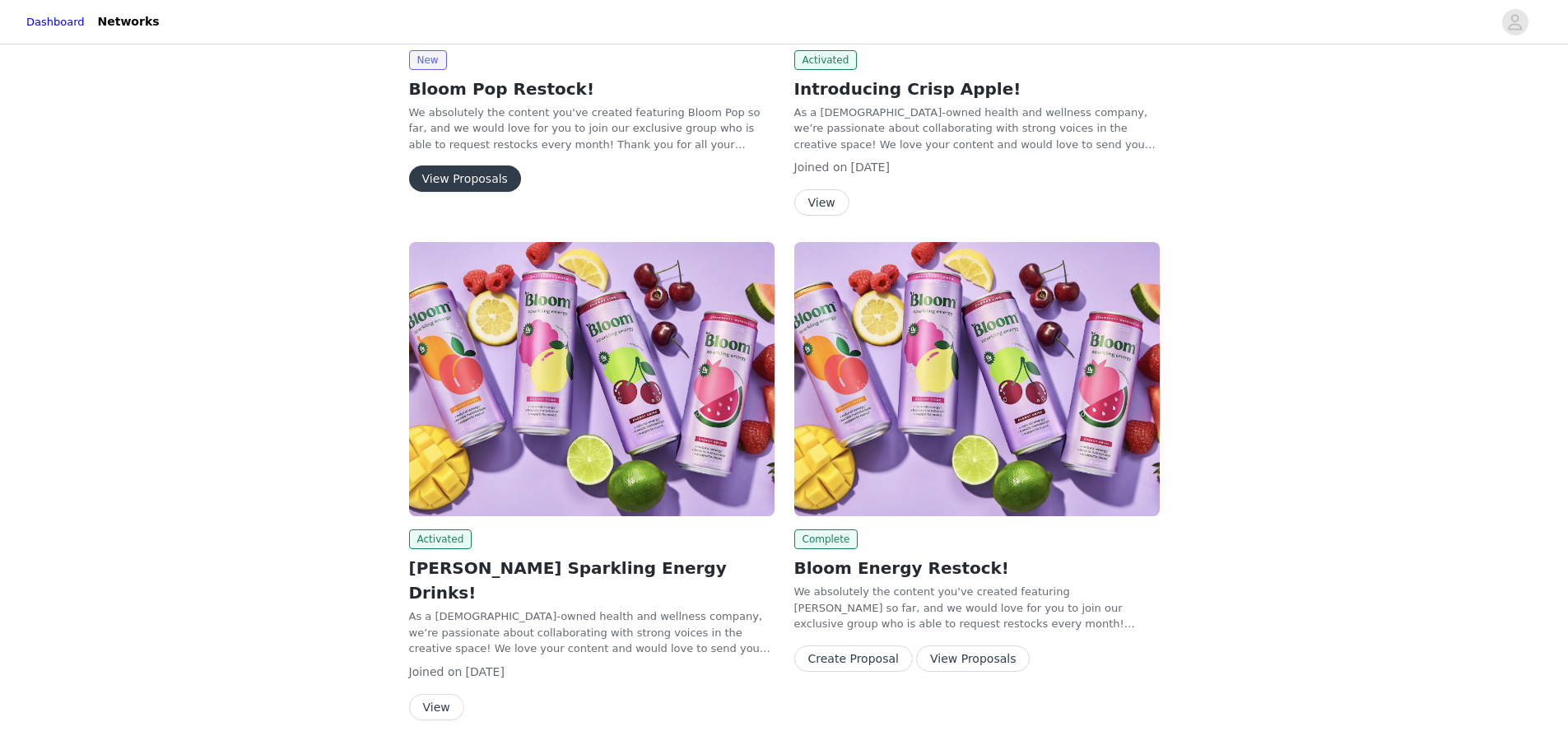
scroll to position [917, 0]
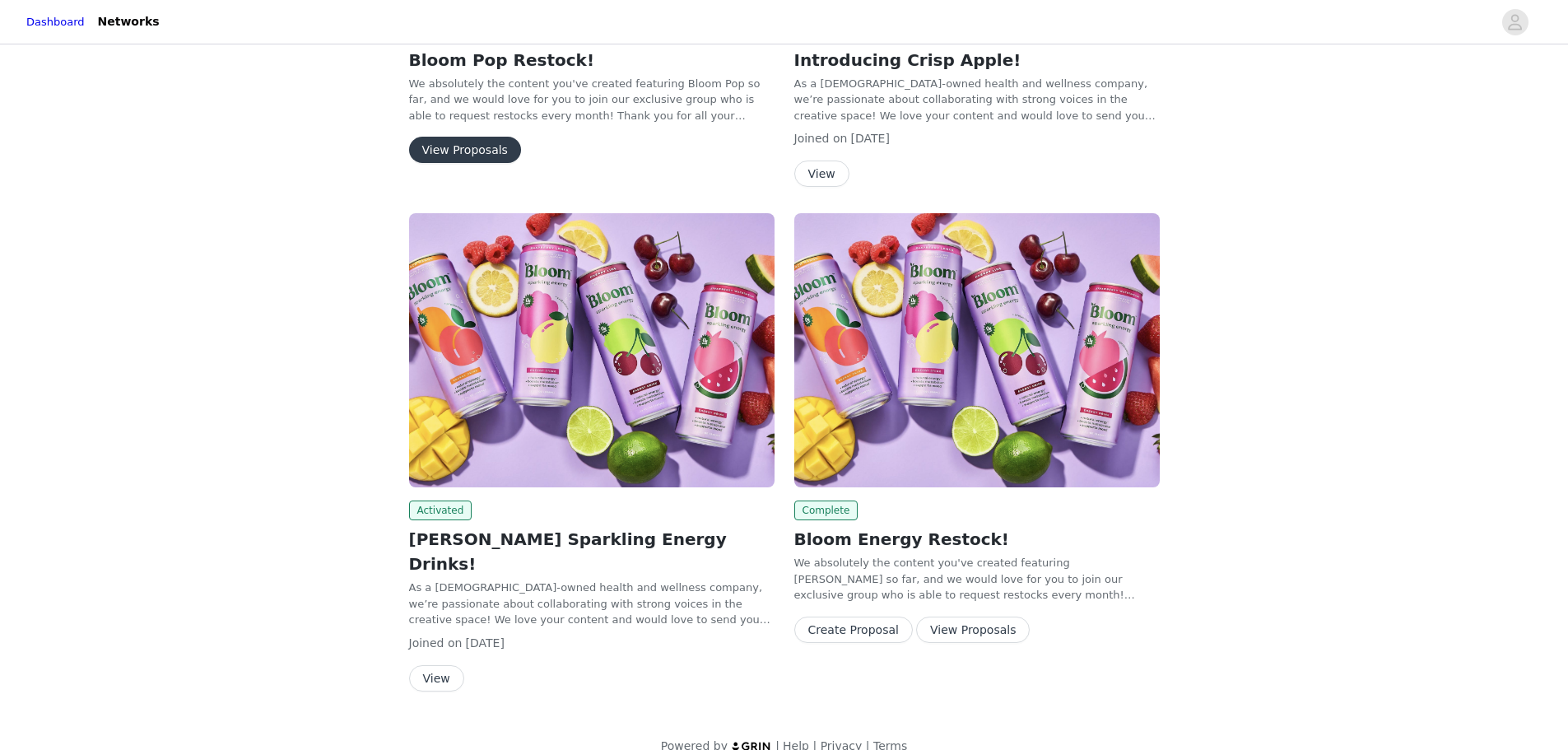
click at [867, 627] on button "Create Proposal" at bounding box center [854, 630] width 118 height 27
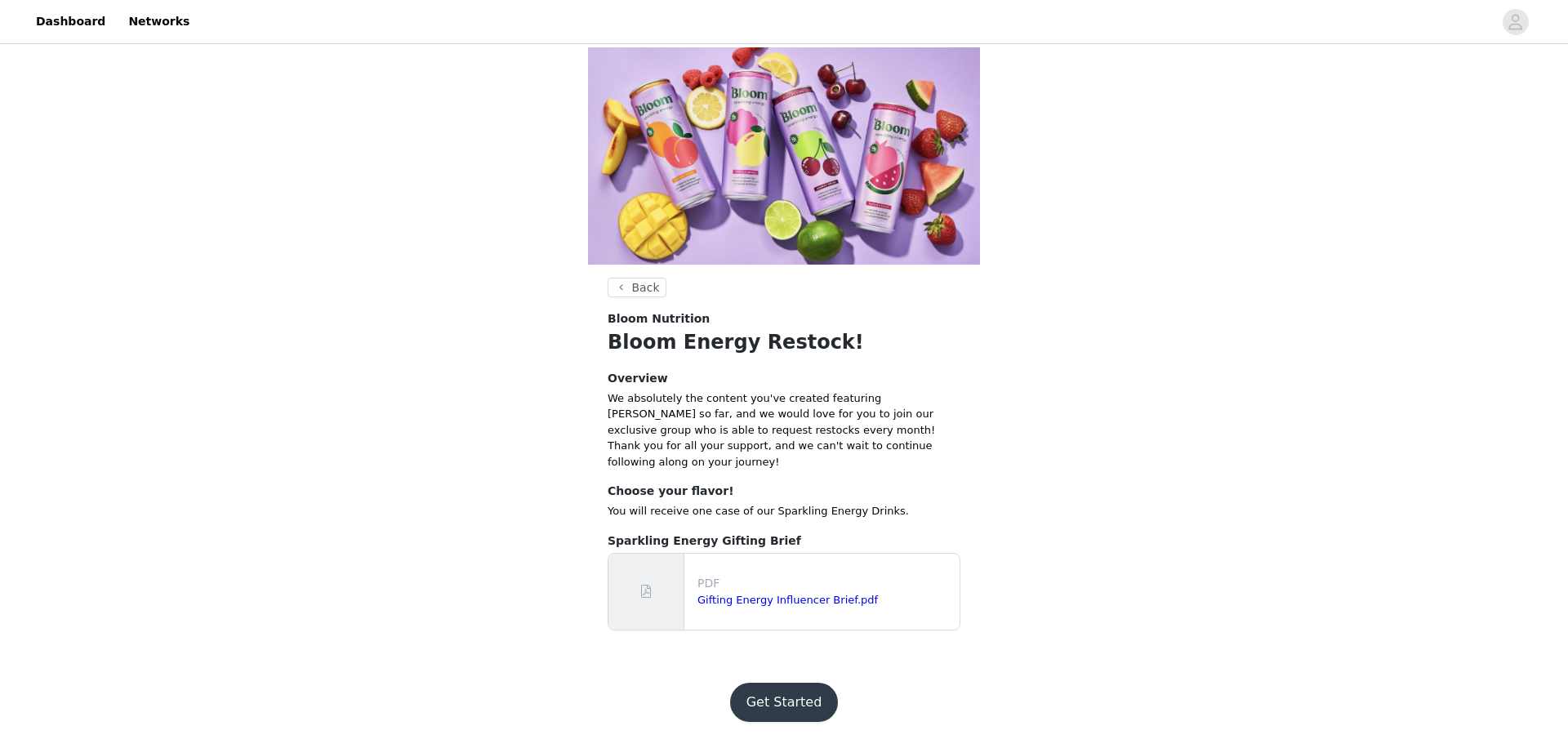
click at [808, 683] on button "Get Started" at bounding box center [784, 702] width 109 height 39
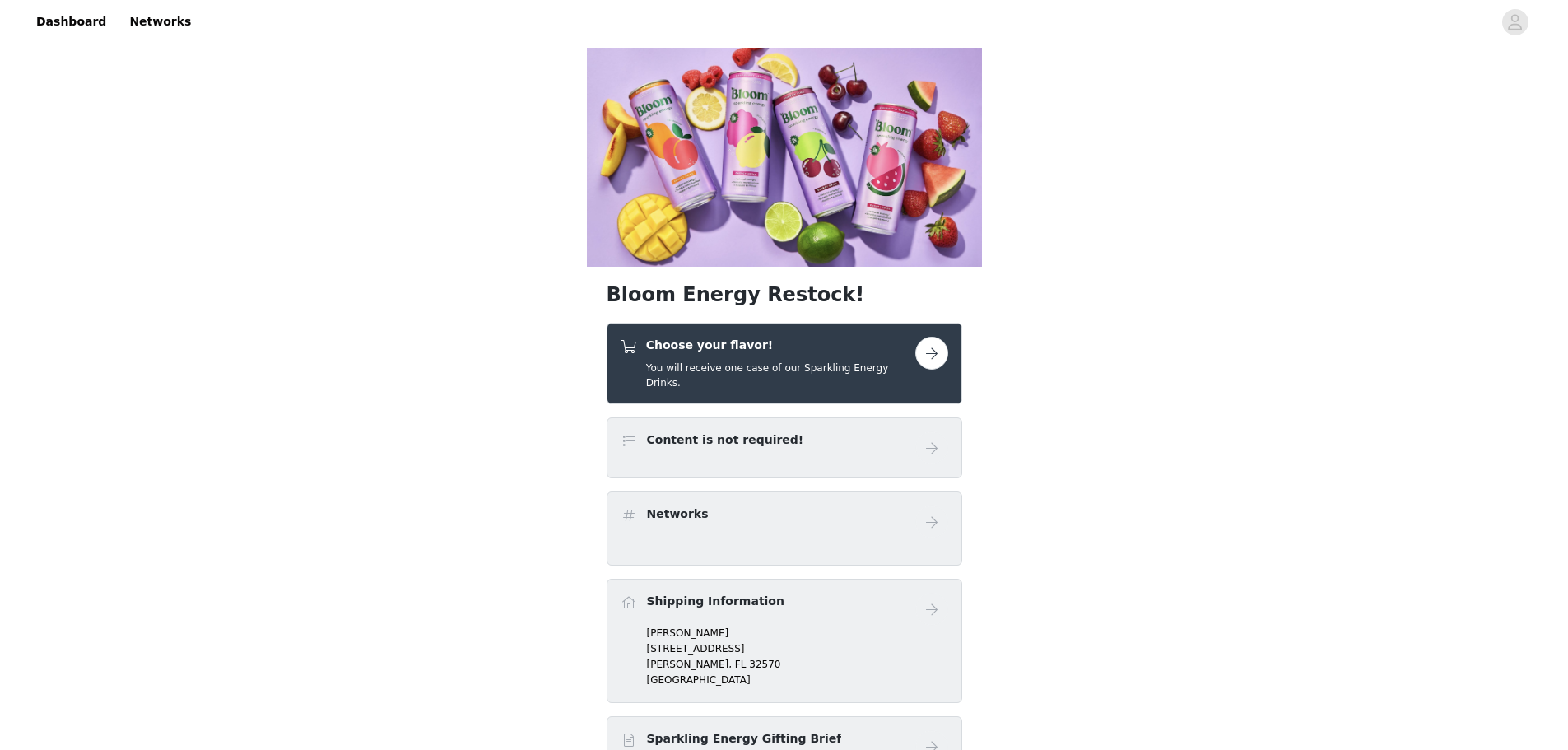
click at [934, 337] on button "button" at bounding box center [932, 353] width 33 height 33
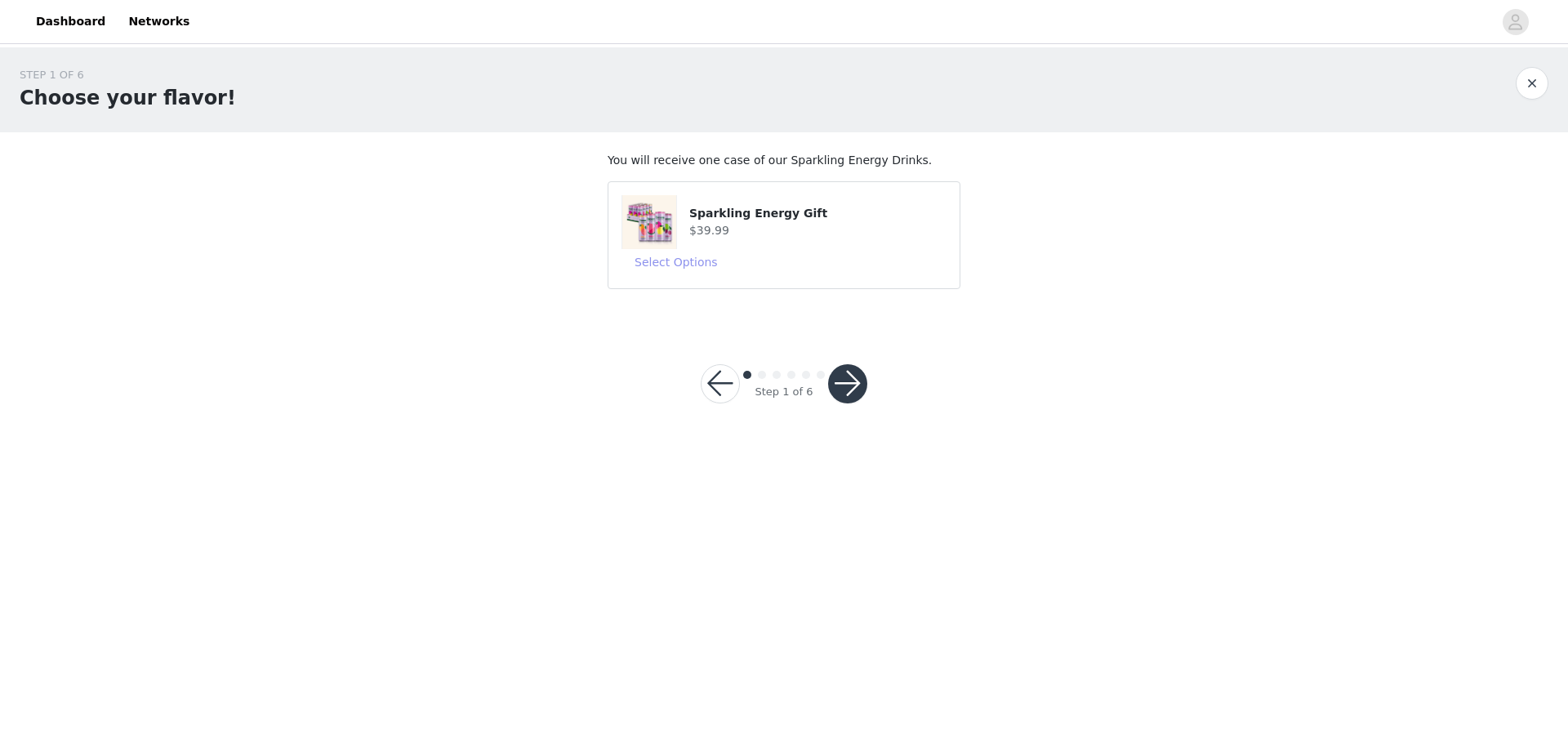
drag, startPoint x: 656, startPoint y: 221, endPoint x: 678, endPoint y: 248, distance: 34.8
click at [655, 221] on img at bounding box center [649, 221] width 54 height 54
click at [848, 384] on button "button" at bounding box center [847, 383] width 39 height 39
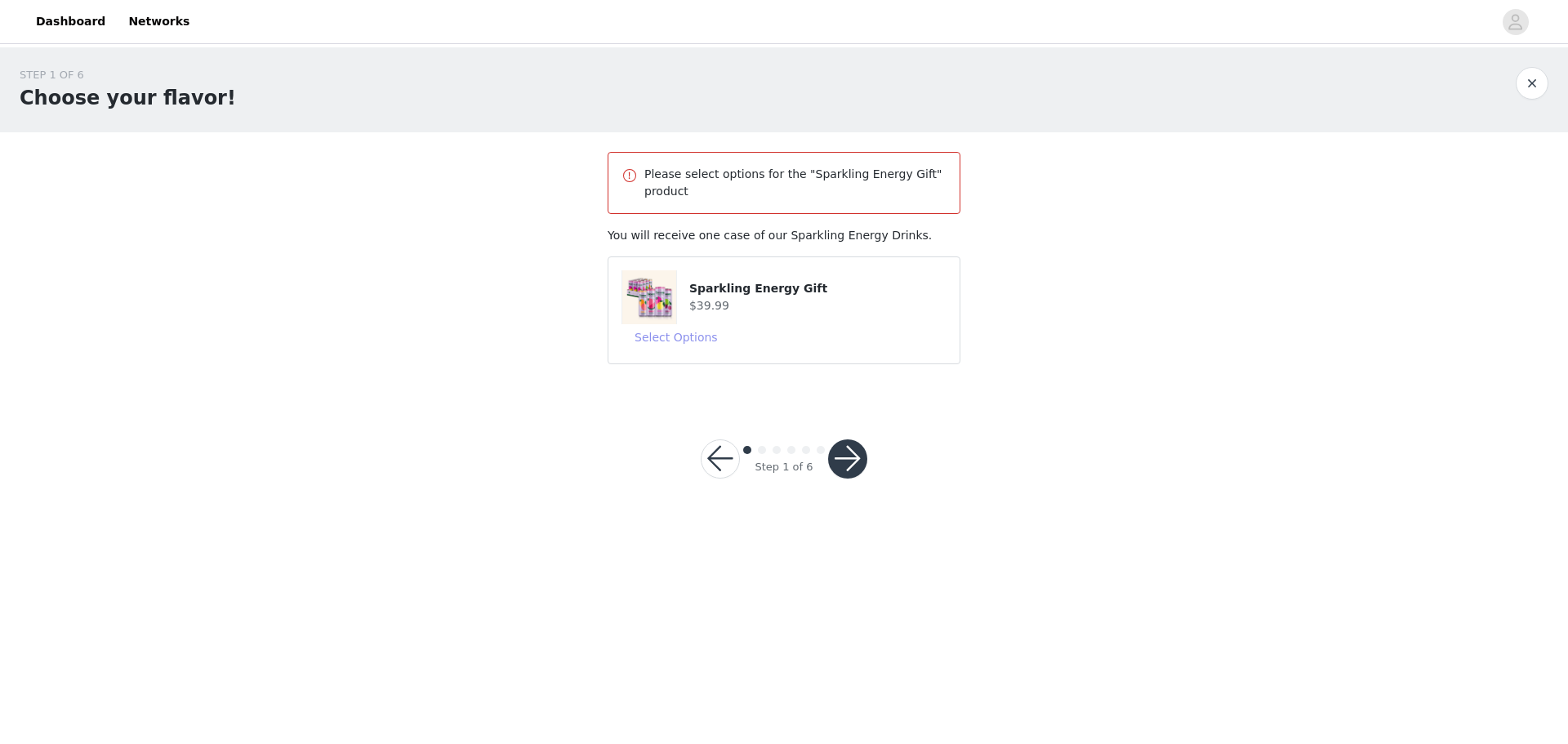
click at [679, 339] on button "Select Options" at bounding box center [677, 338] width 110 height 27
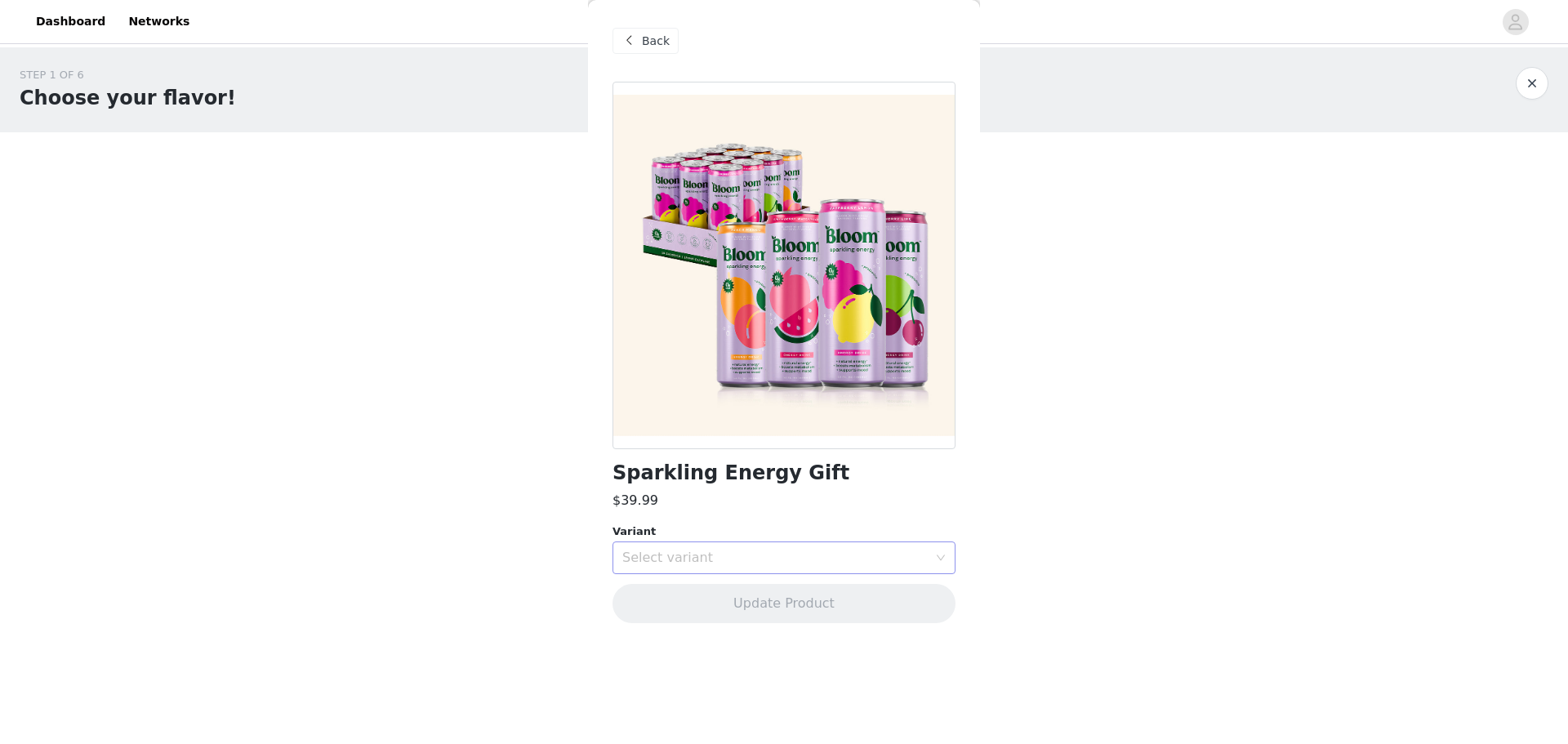
click at [736, 552] on div "Select variant" at bounding box center [775, 558] width 306 height 16
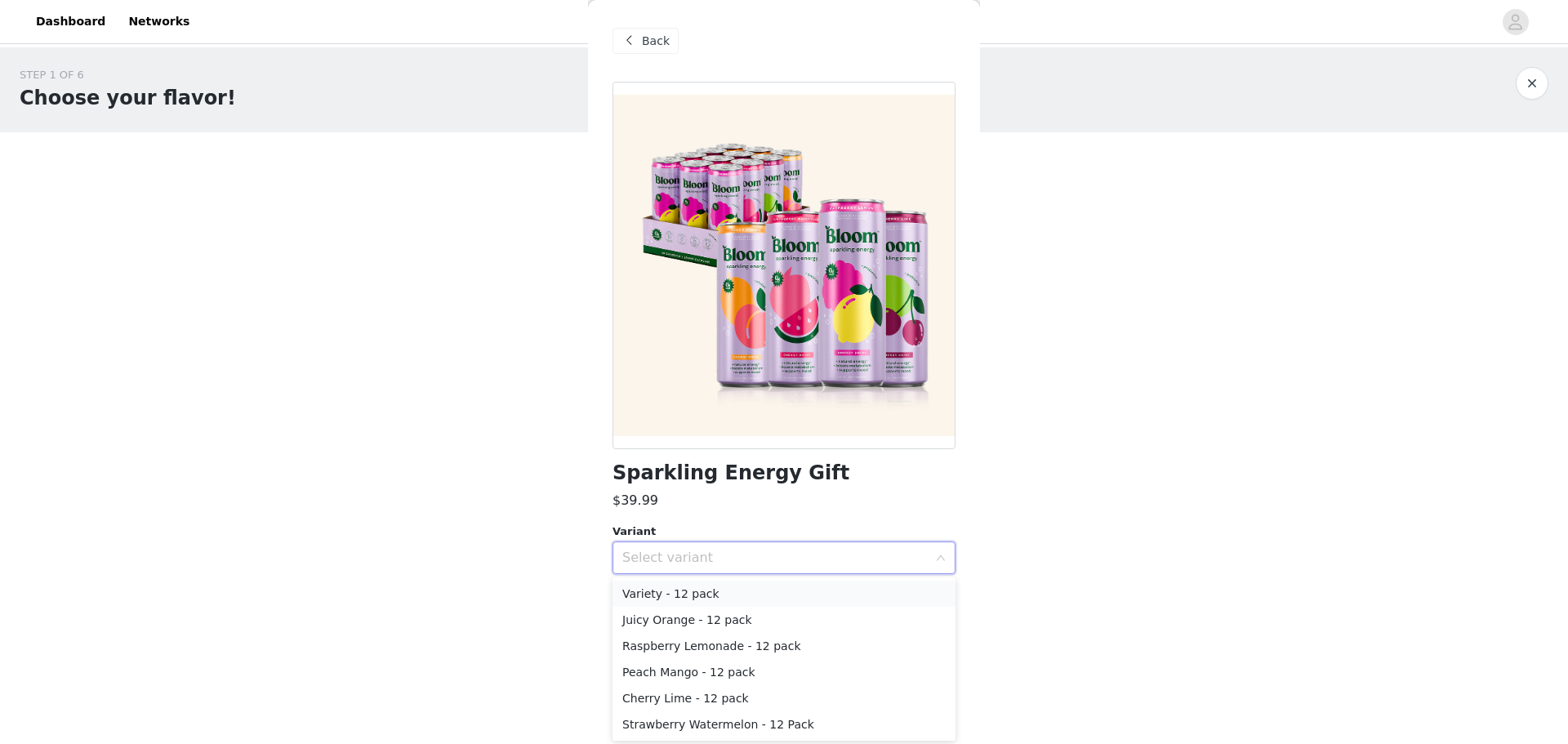
click at [736, 595] on li "Variety - 12 pack" at bounding box center [784, 594] width 343 height 27
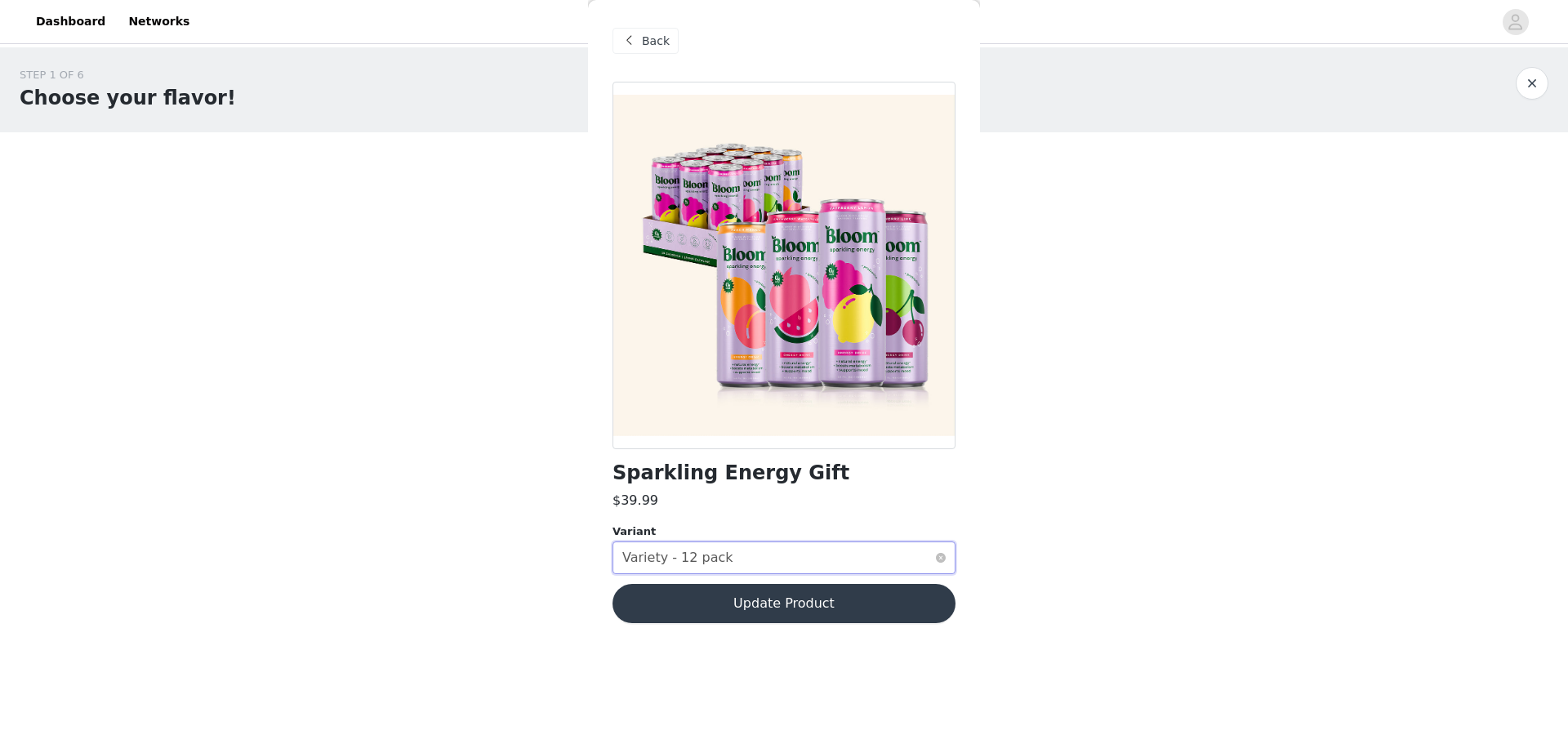
click at [901, 565] on div "Select variant Variety - 12 pack" at bounding box center [779, 558] width 313 height 31
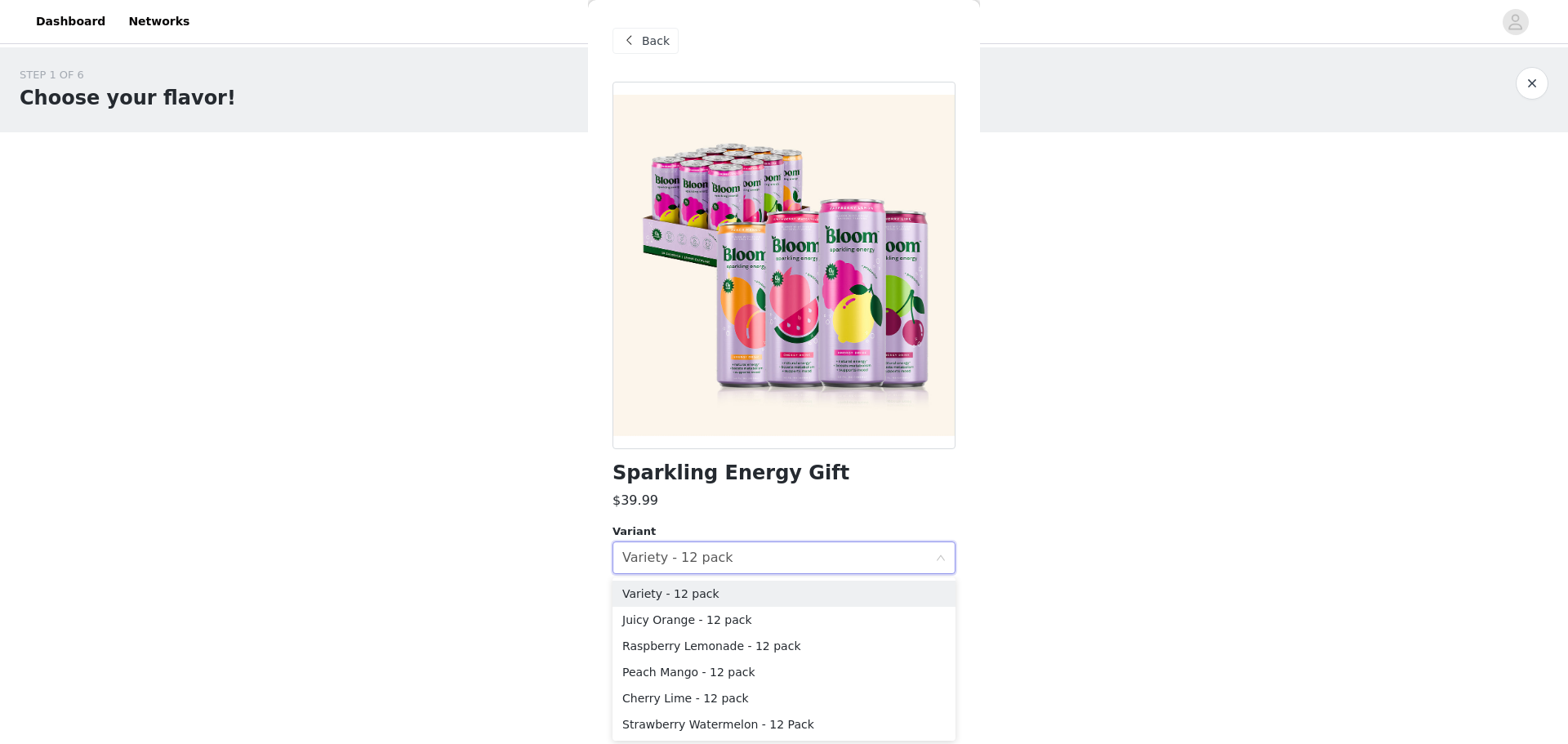
click at [1011, 666] on body "Dashboard Networks STEP 1 OF 6 Choose your flavor! Please select options for th…" at bounding box center [784, 372] width 1568 height 744
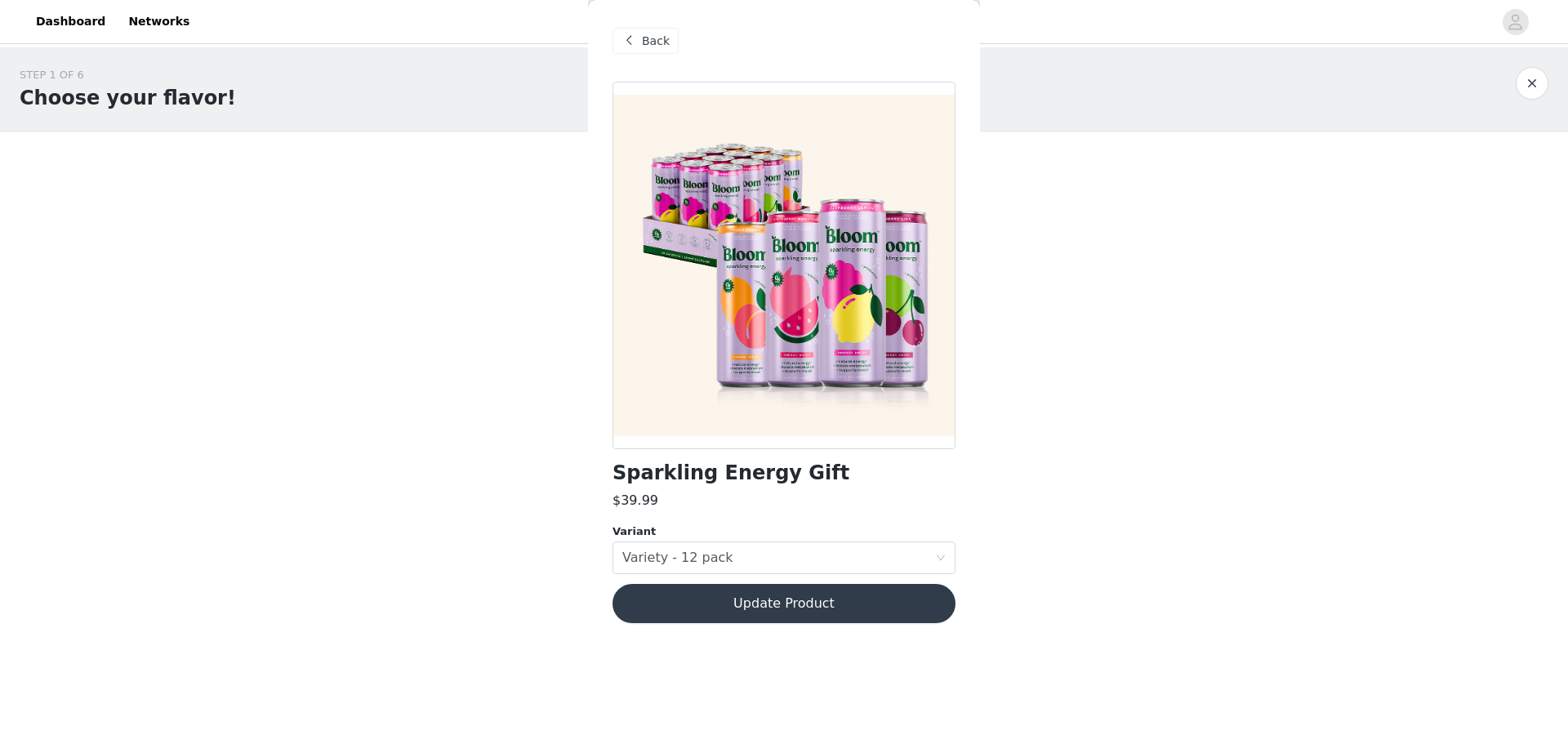
click at [854, 617] on button "Update Product" at bounding box center [784, 603] width 343 height 39
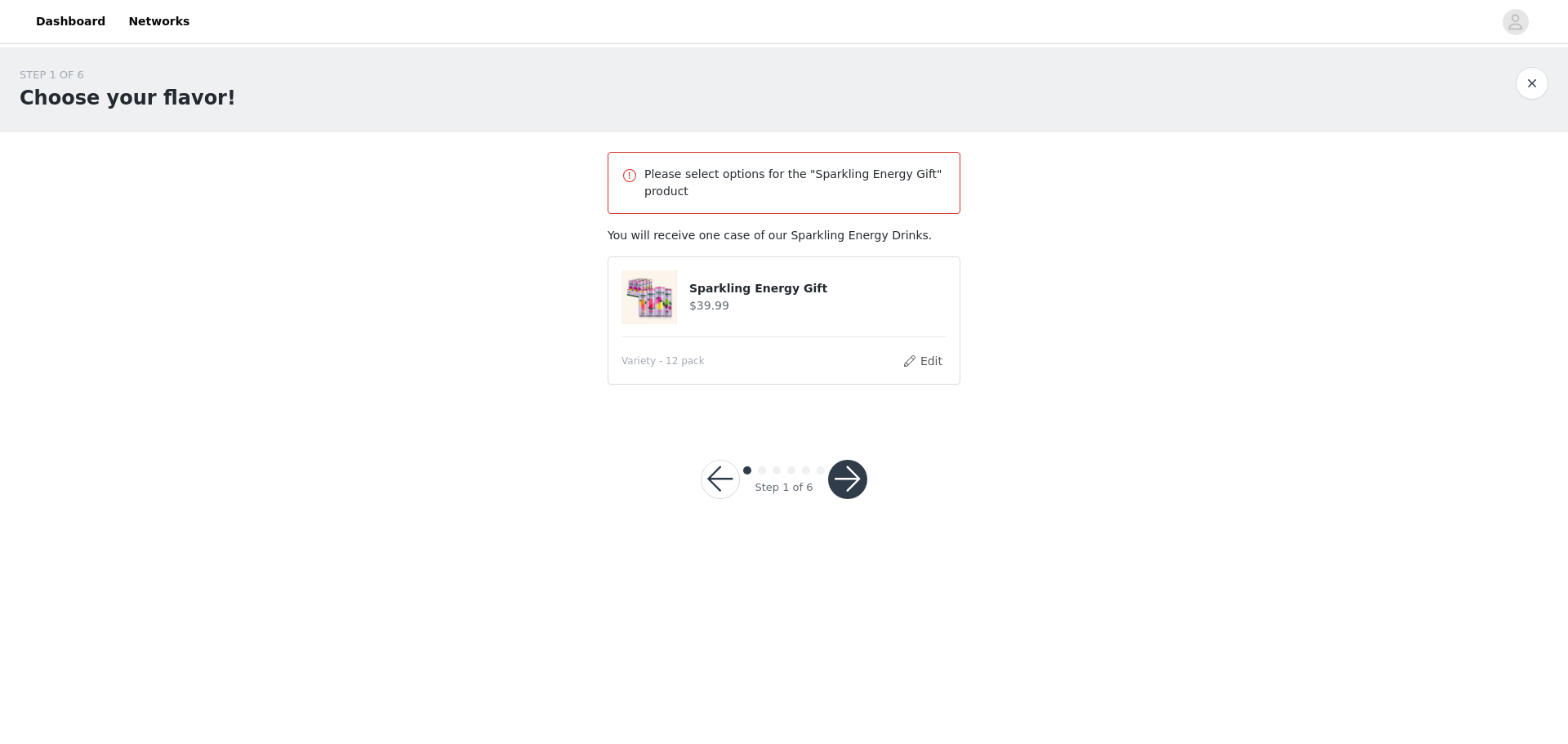
click at [851, 468] on button "button" at bounding box center [847, 479] width 39 height 39
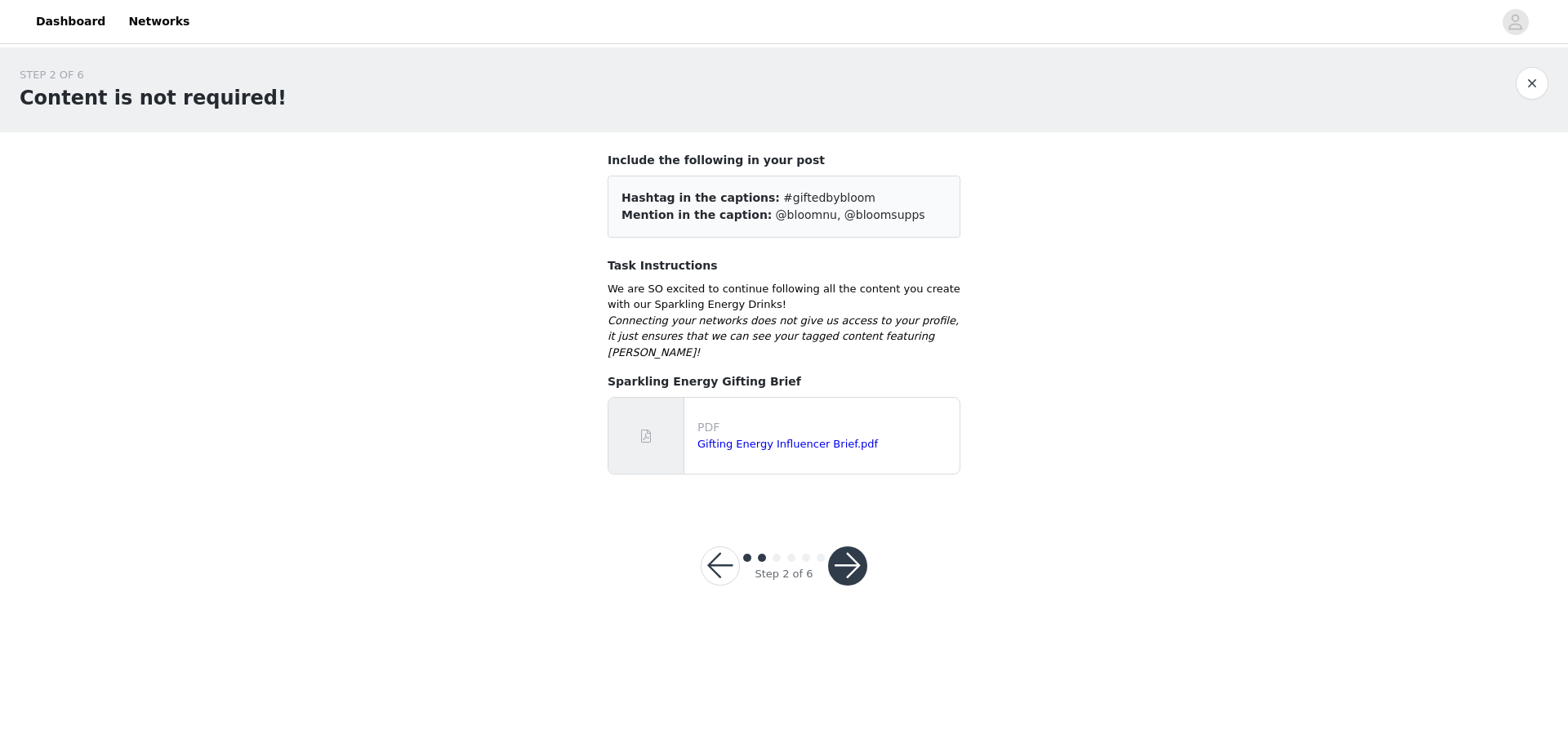
click at [844, 558] on button "button" at bounding box center [847, 565] width 39 height 39
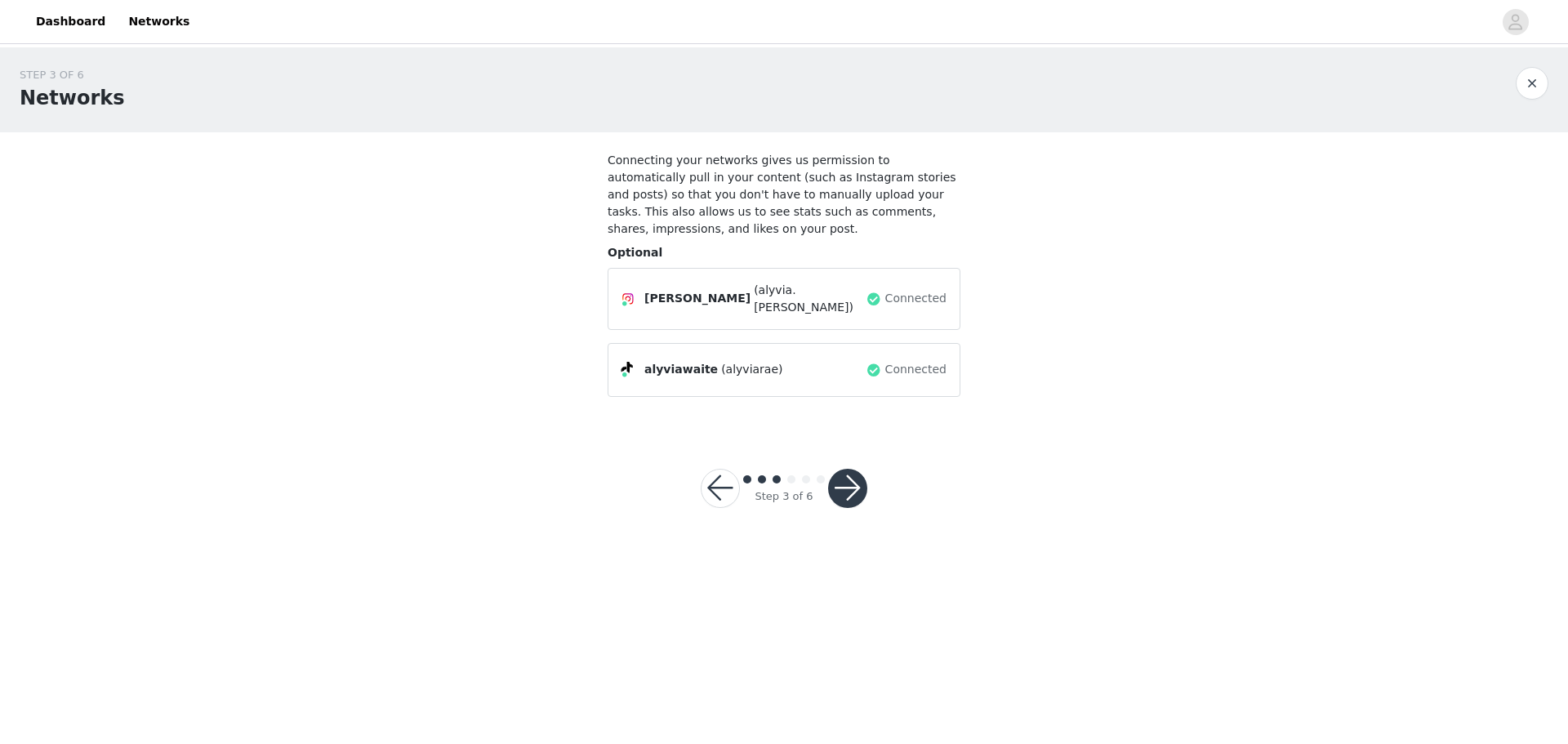
click at [849, 469] on button "button" at bounding box center [847, 487] width 39 height 39
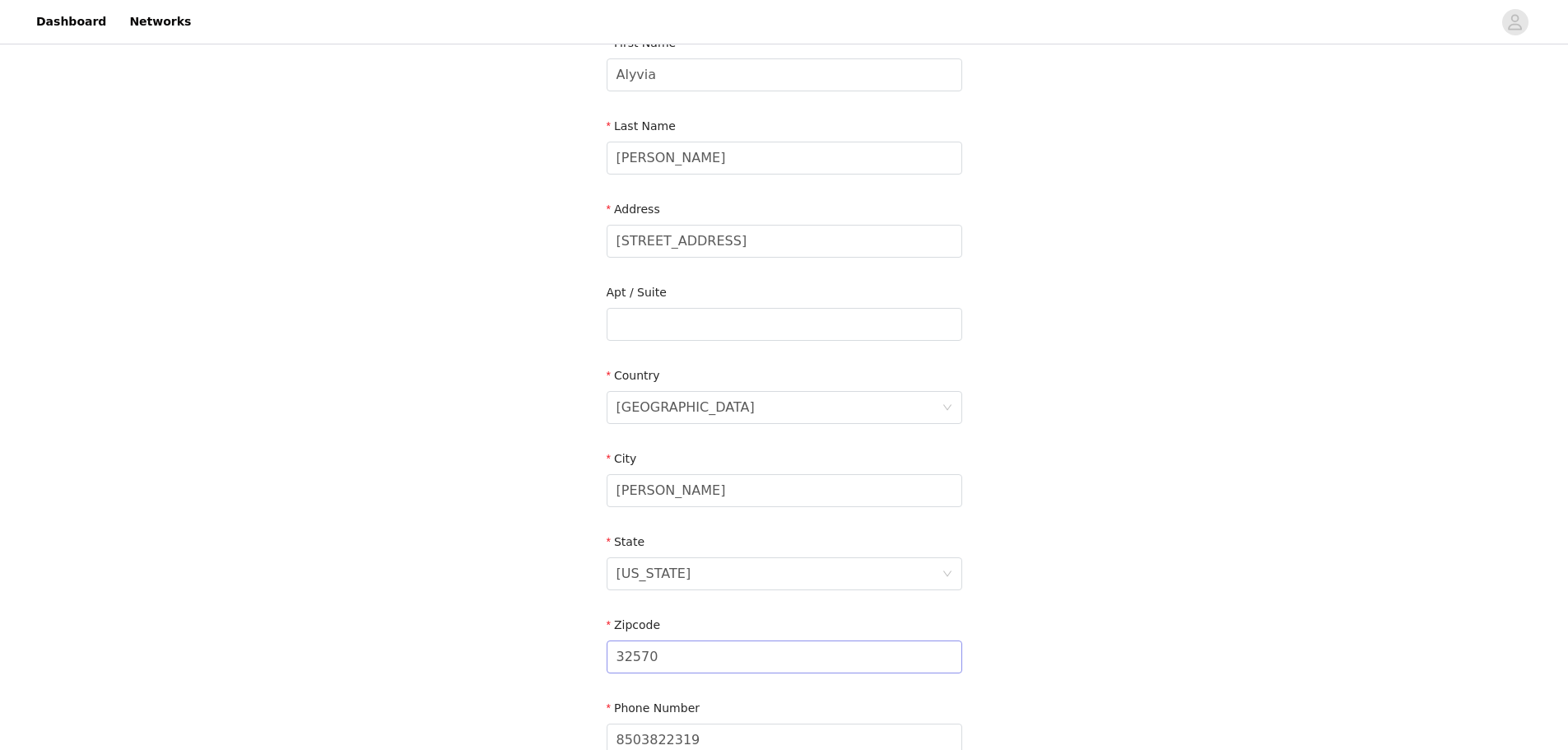
scroll to position [373, 0]
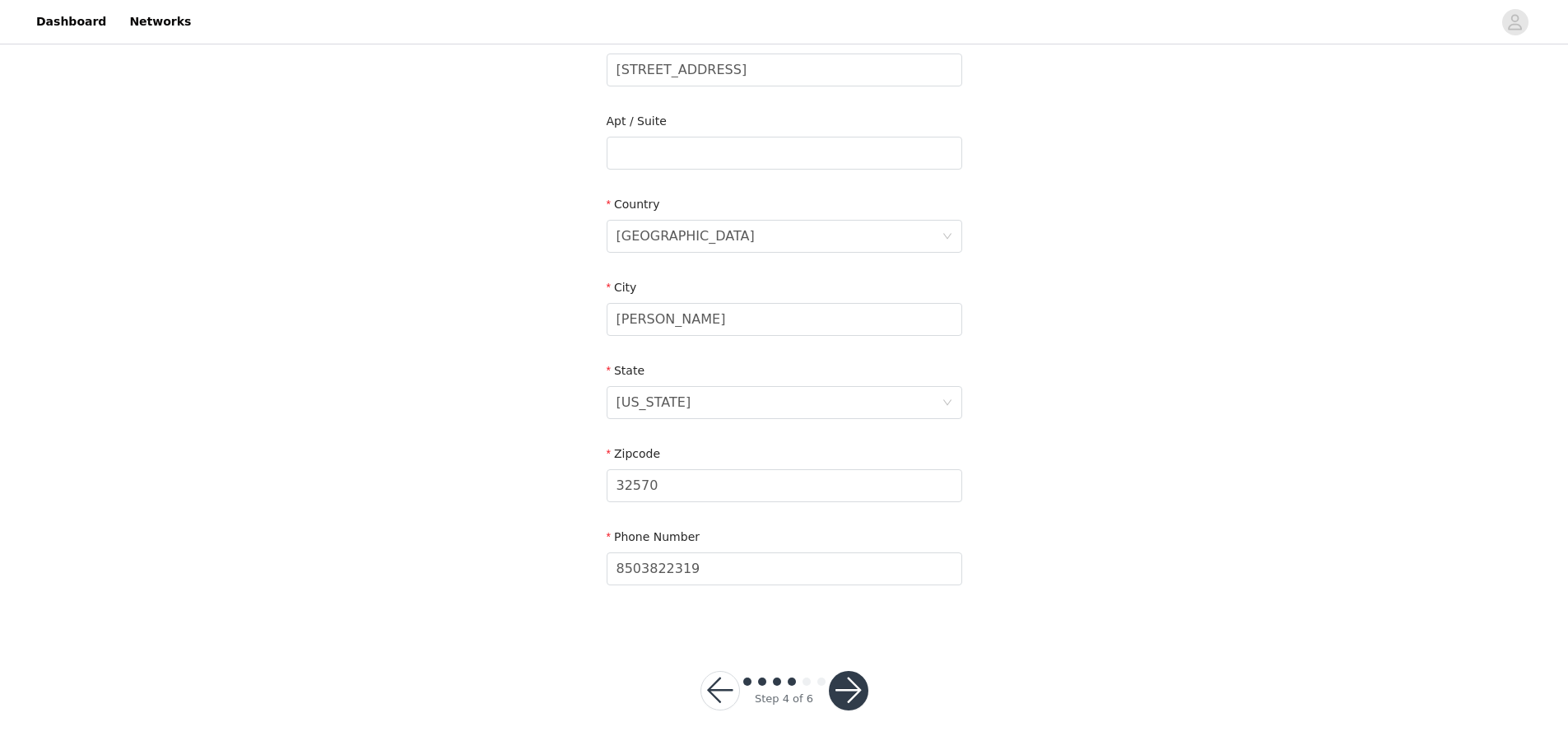
click at [847, 685] on button "button" at bounding box center [848, 690] width 39 height 39
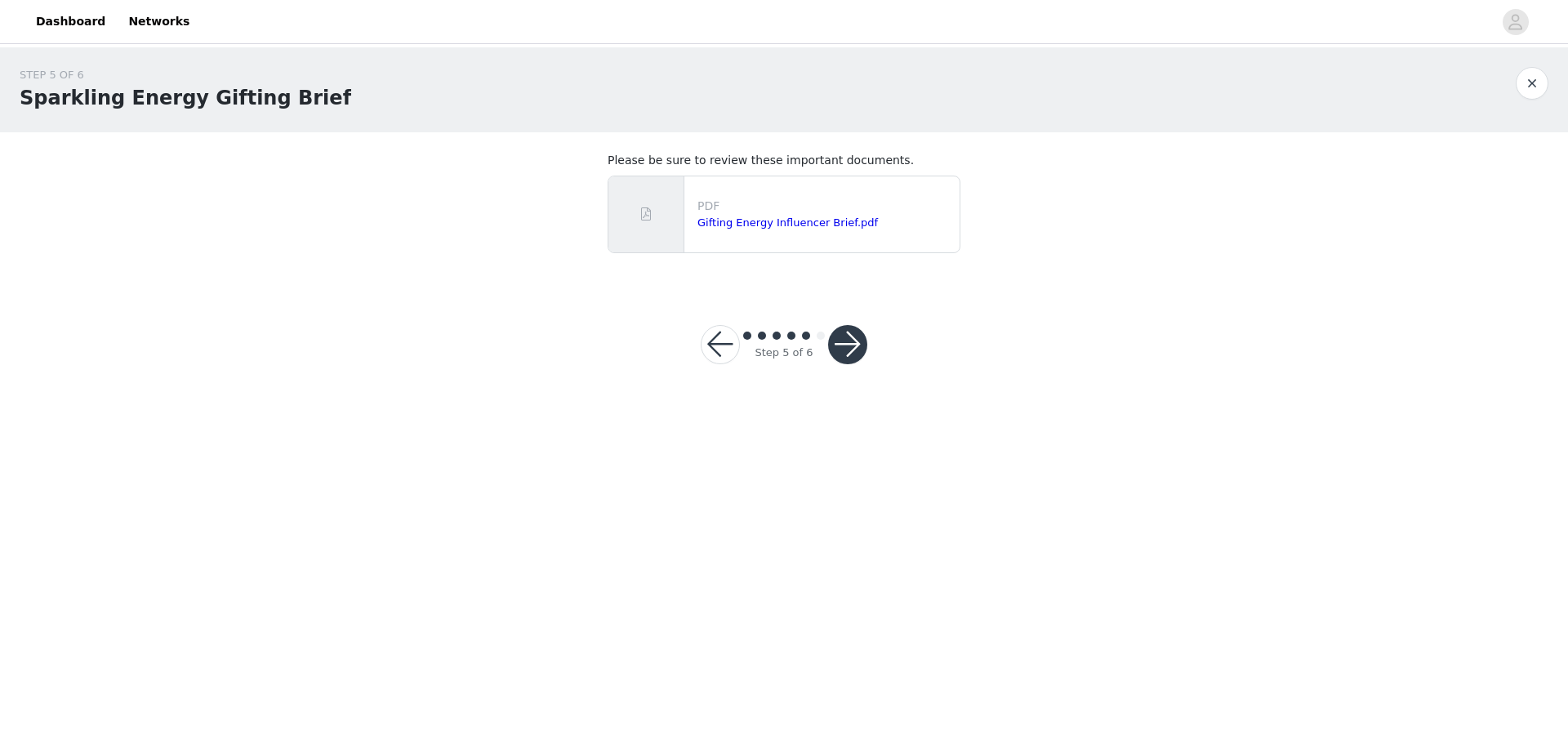
click at [838, 337] on button "button" at bounding box center [847, 345] width 39 height 39
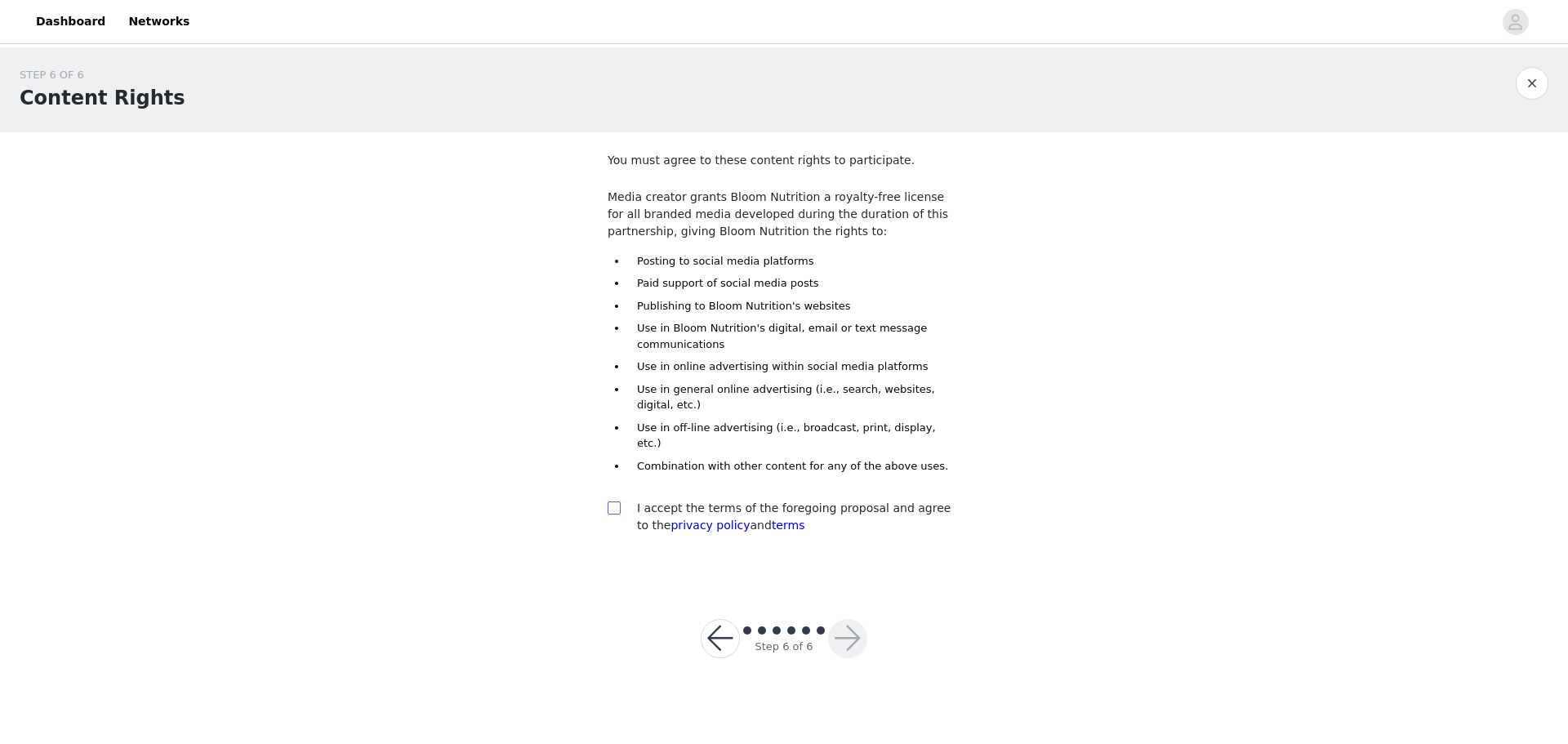
click at [617, 502] on input "checkbox" at bounding box center [613, 507] width 11 height 11
checkbox input "true"
click at [850, 619] on button "button" at bounding box center [847, 638] width 39 height 39
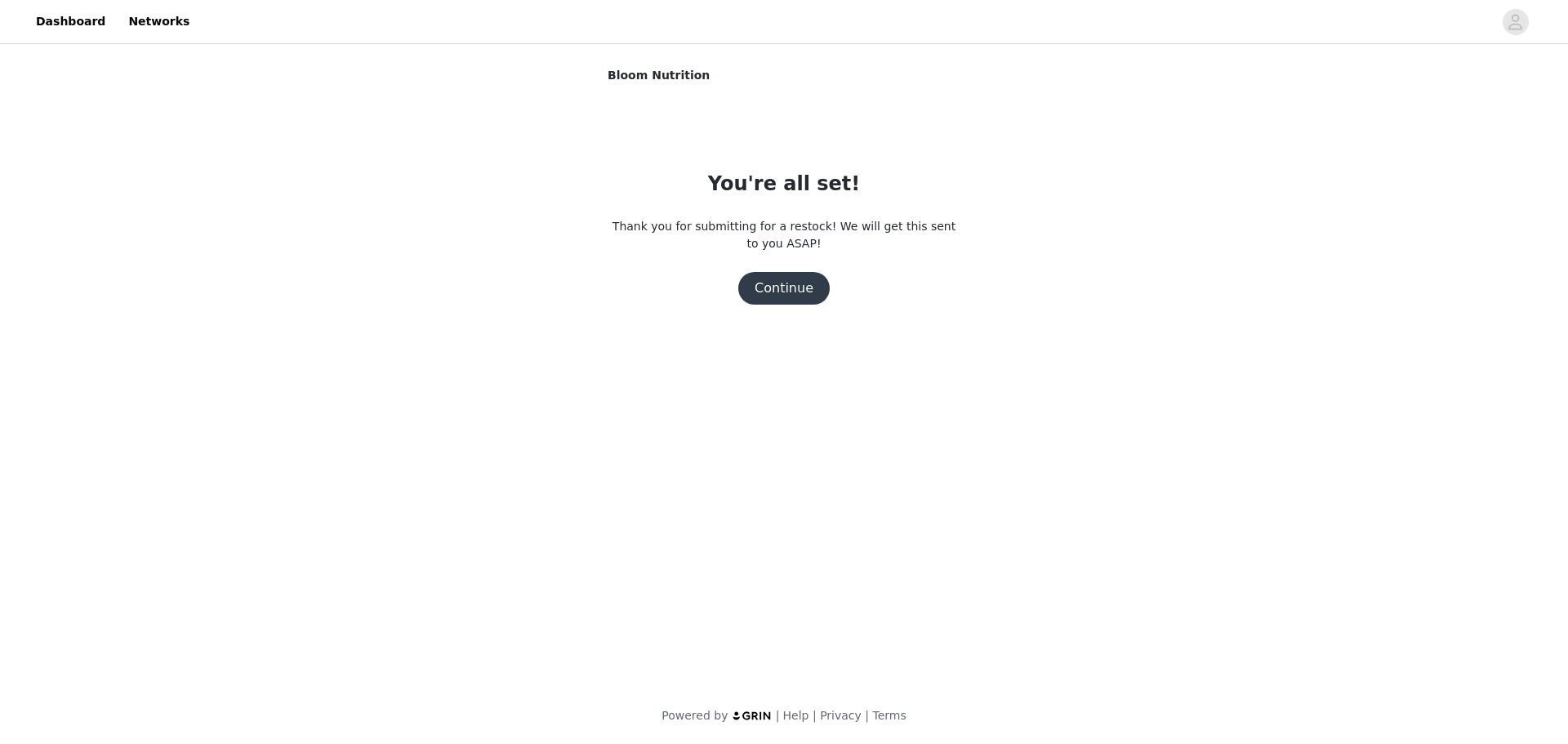
click at [807, 292] on button "Continue" at bounding box center [784, 288] width 92 height 33
